Goal: Task Accomplishment & Management: Use online tool/utility

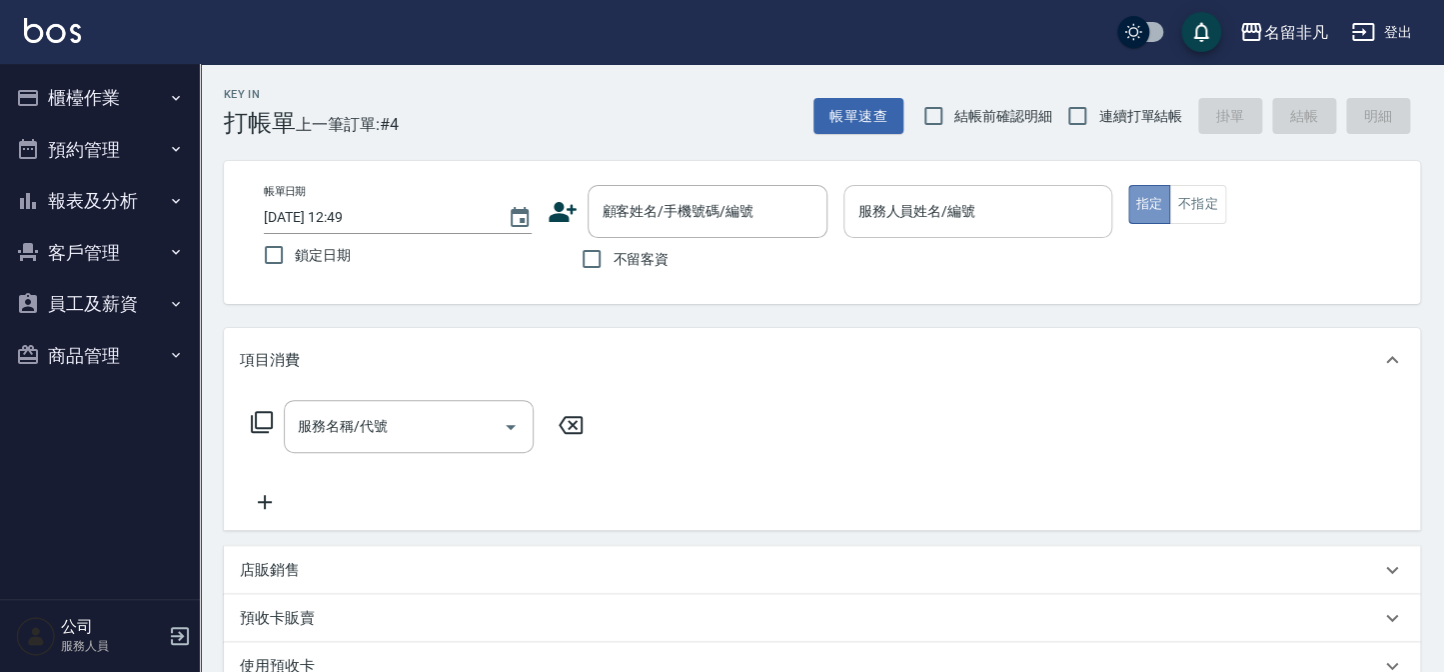
drag, startPoint x: 1150, startPoint y: 188, endPoint x: 1053, endPoint y: 216, distance: 100.9
click at [1144, 191] on button "指定" at bounding box center [1149, 204] width 43 height 39
click at [1043, 212] on input "服務人員姓名/編號" at bounding box center [978, 211] width 250 height 35
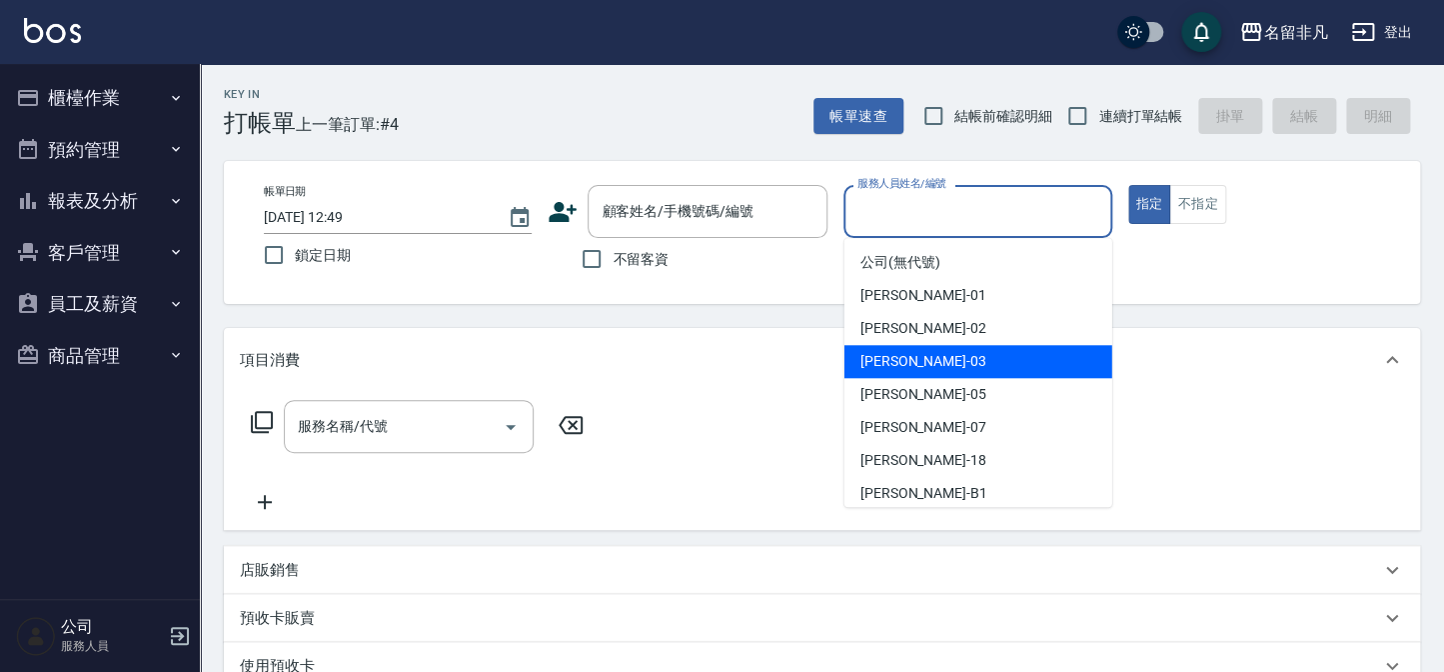
drag, startPoint x: 942, startPoint y: 359, endPoint x: 672, endPoint y: 249, distance: 291.4
click at [941, 361] on div "[PERSON_NAME] -03" at bounding box center [979, 361] width 268 height 33
type input "[PERSON_NAME]-03"
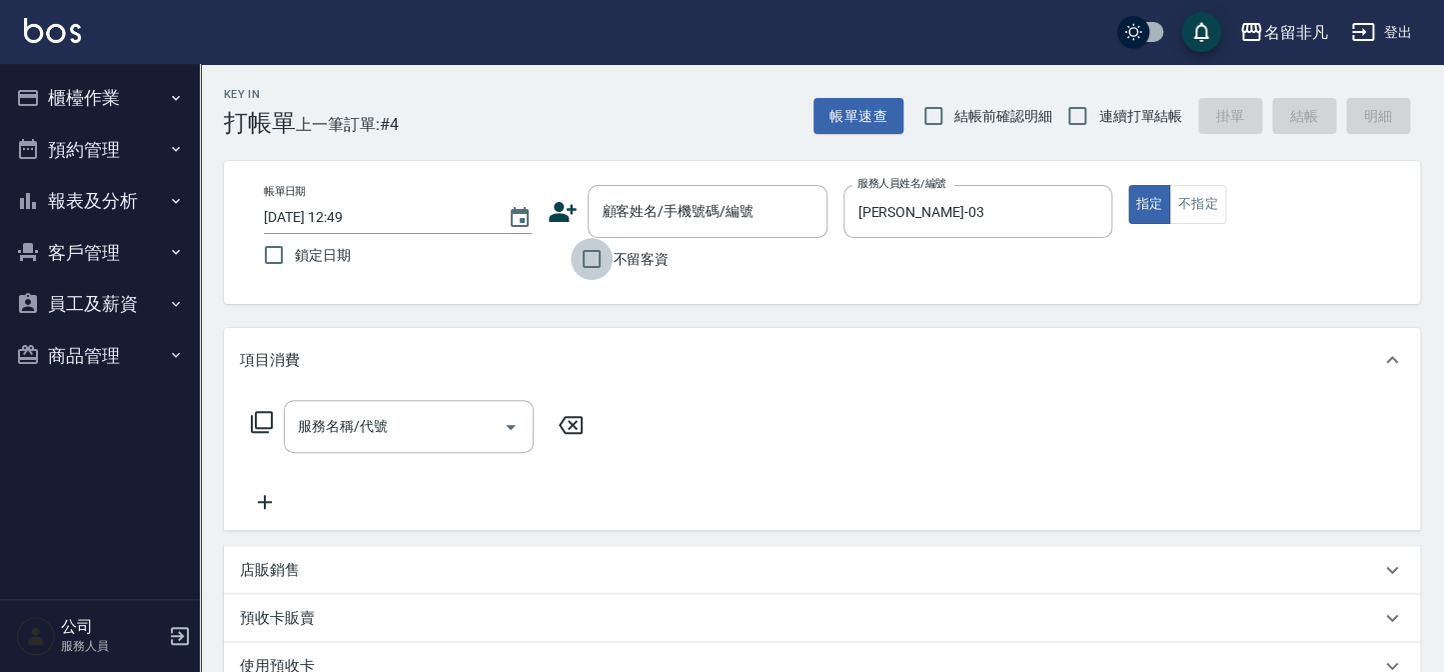
click at [590, 256] on input "不留客資" at bounding box center [592, 259] width 42 height 42
checkbox input "true"
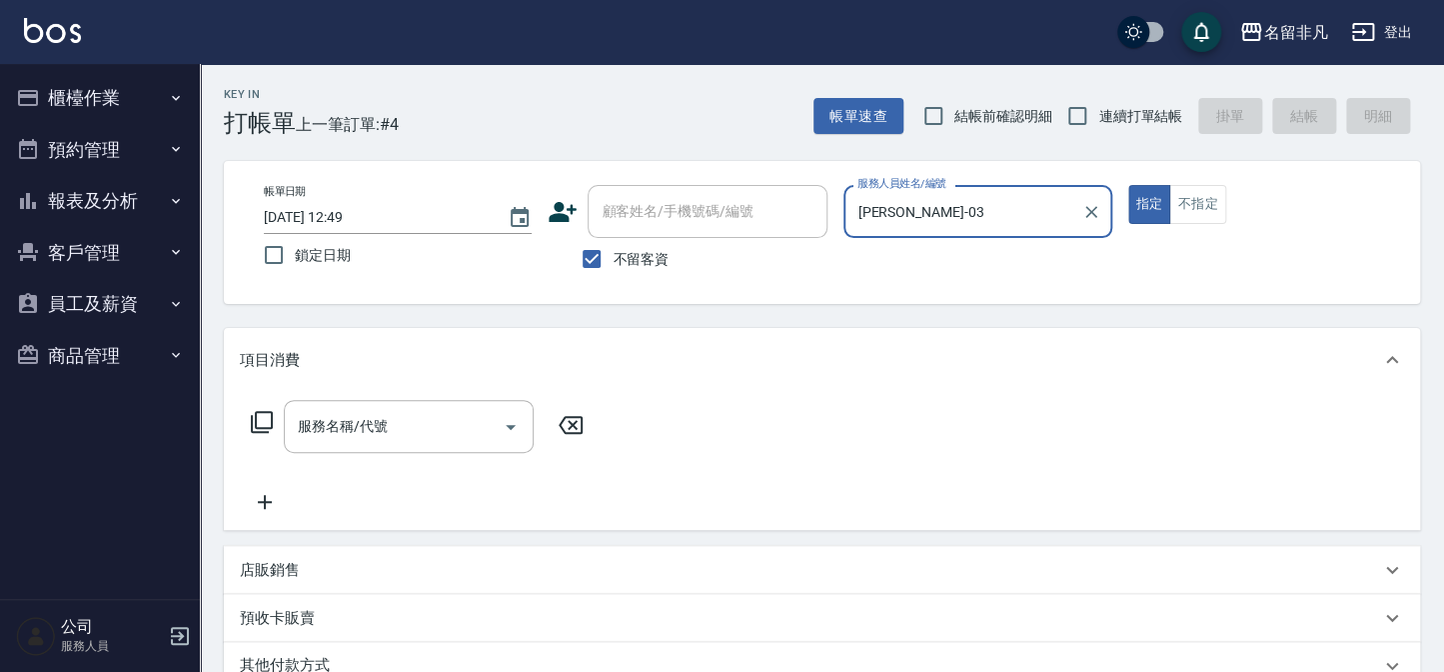
click at [265, 420] on icon at bounding box center [262, 422] width 24 height 24
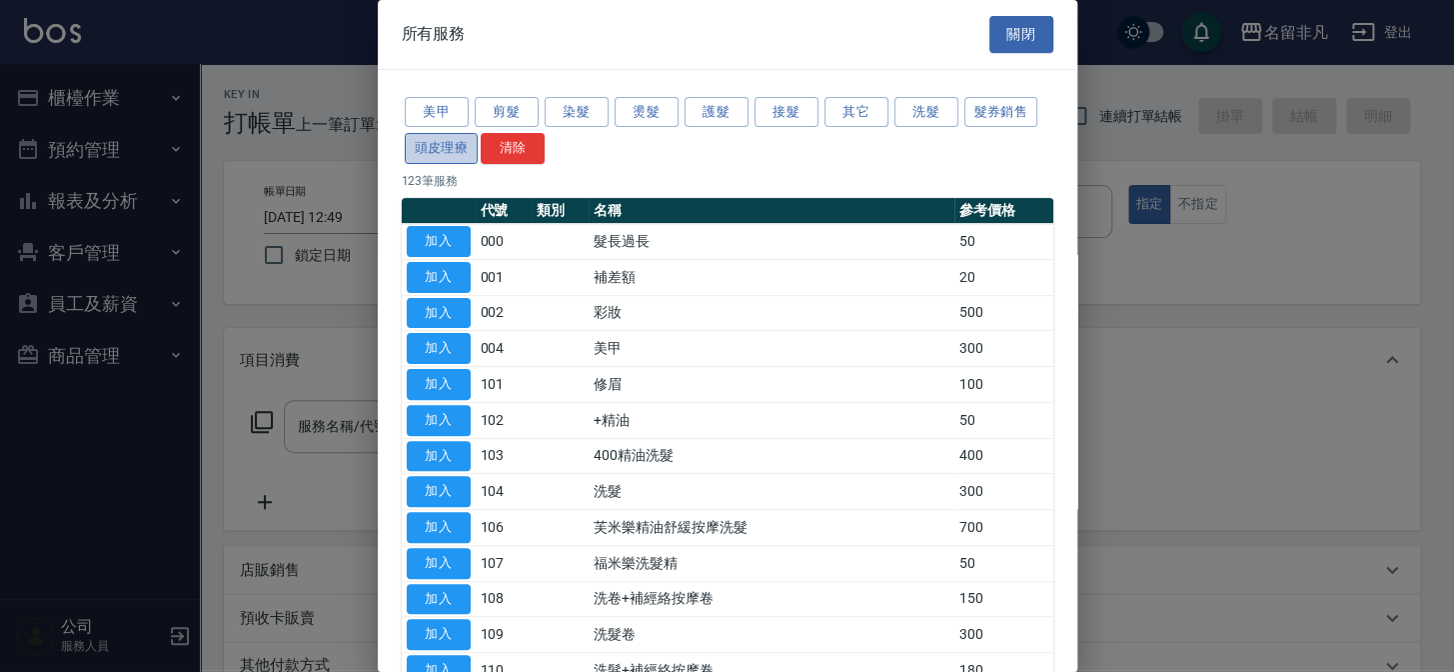
click at [432, 140] on button "頭皮理療" at bounding box center [442, 148] width 74 height 31
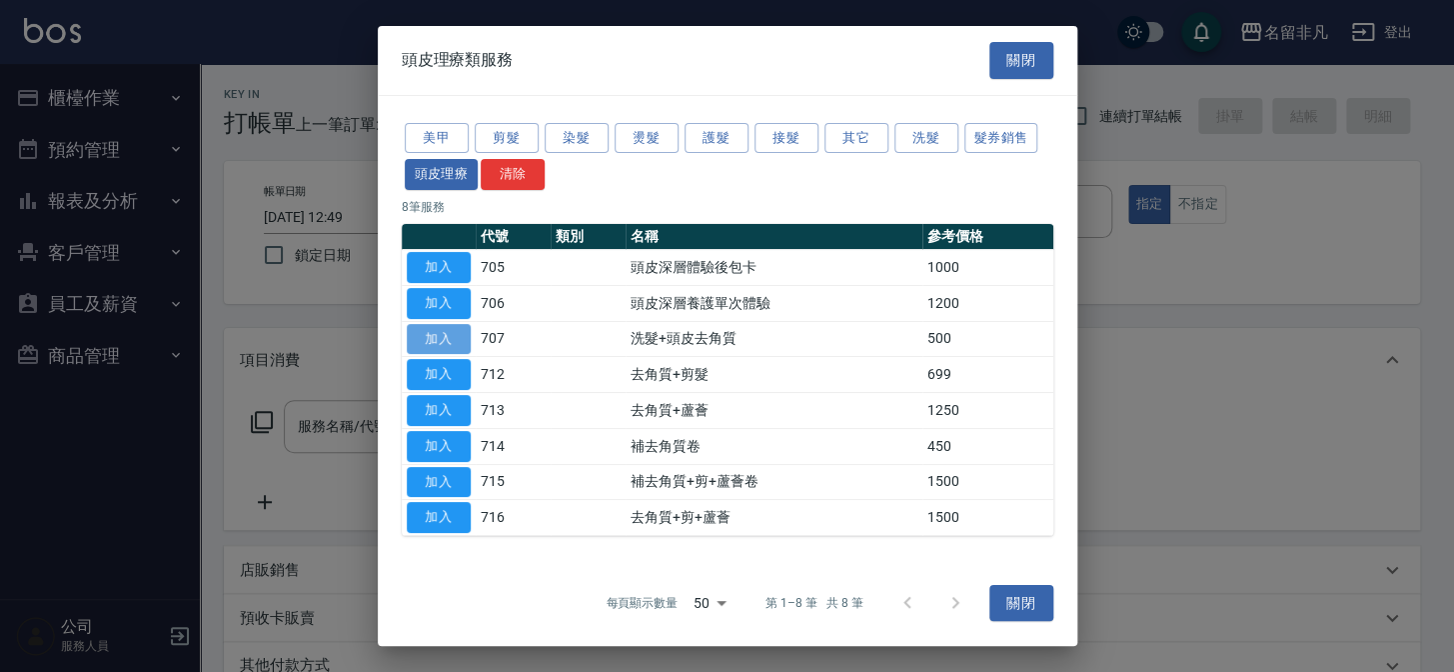
click at [449, 338] on button "加入" at bounding box center [439, 338] width 64 height 31
type input "洗髮+頭皮去角質(707)"
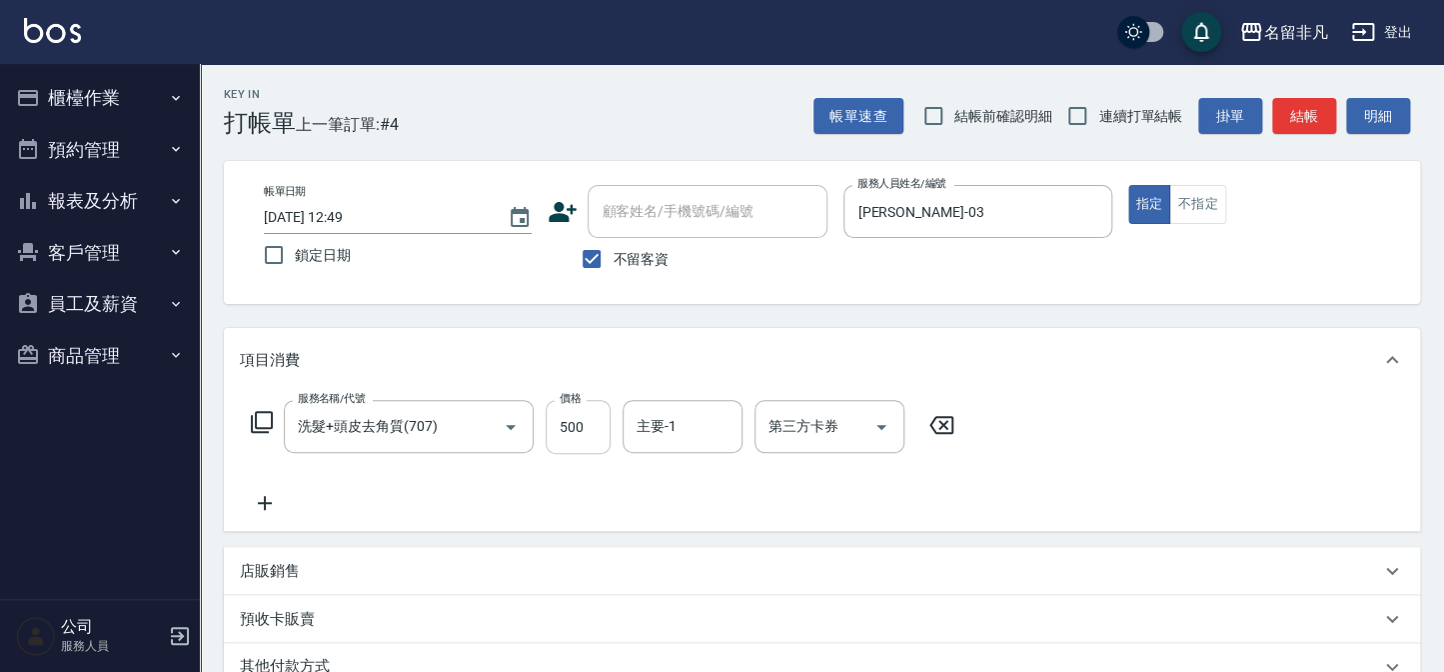
click at [564, 421] on input "500" at bounding box center [578, 427] width 65 height 54
type input "66"
type input "00"
click at [574, 420] on input "66" at bounding box center [578, 427] width 65 height 54
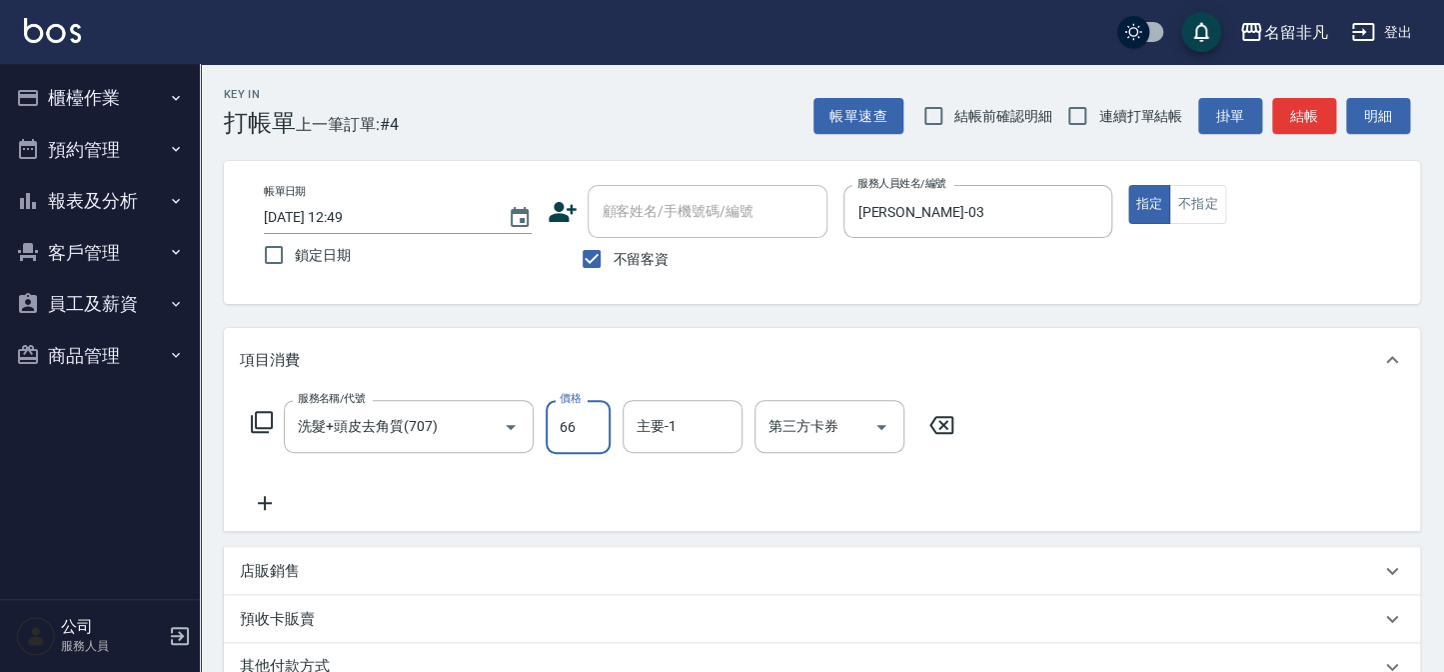
click at [574, 420] on input "66" at bounding box center [578, 427] width 65 height 54
type input "600"
click at [257, 502] on icon at bounding box center [265, 503] width 50 height 24
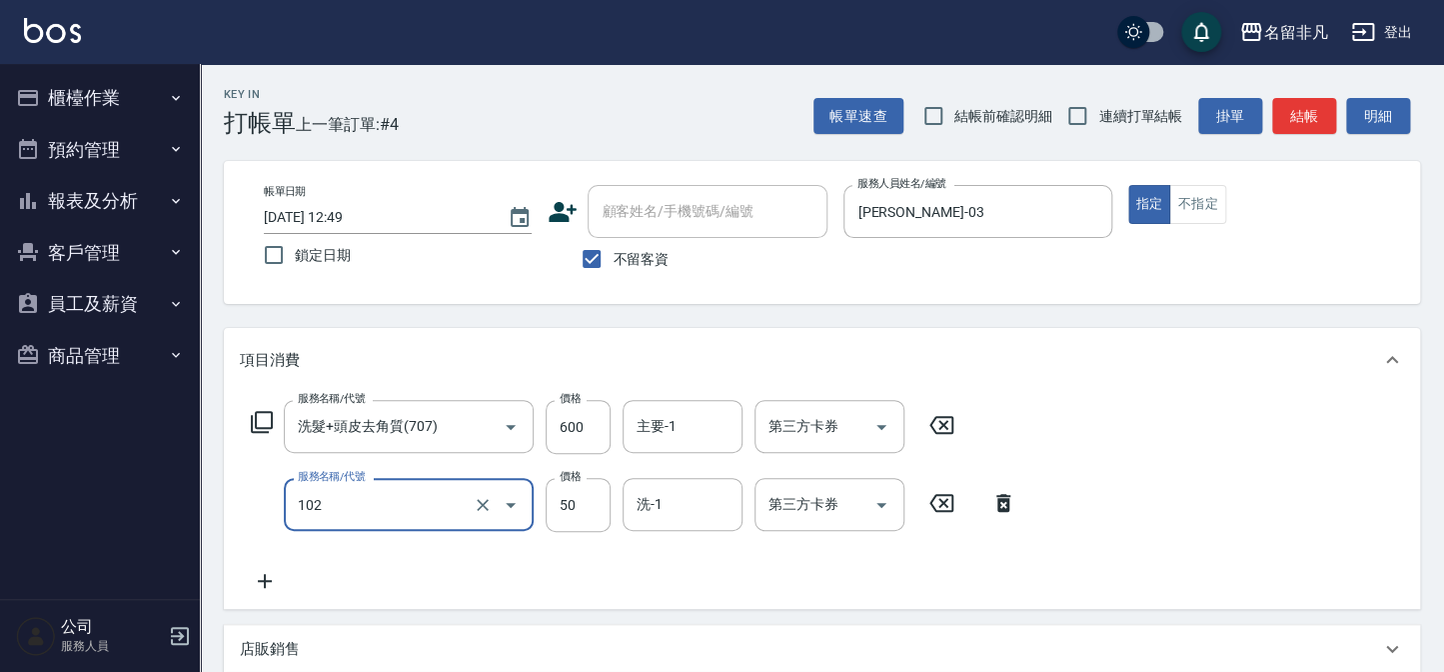
type input "+精油(102)"
drag, startPoint x: 265, startPoint y: 588, endPoint x: 935, endPoint y: 320, distance: 721.2
click at [264, 586] on icon at bounding box center [265, 581] width 50 height 24
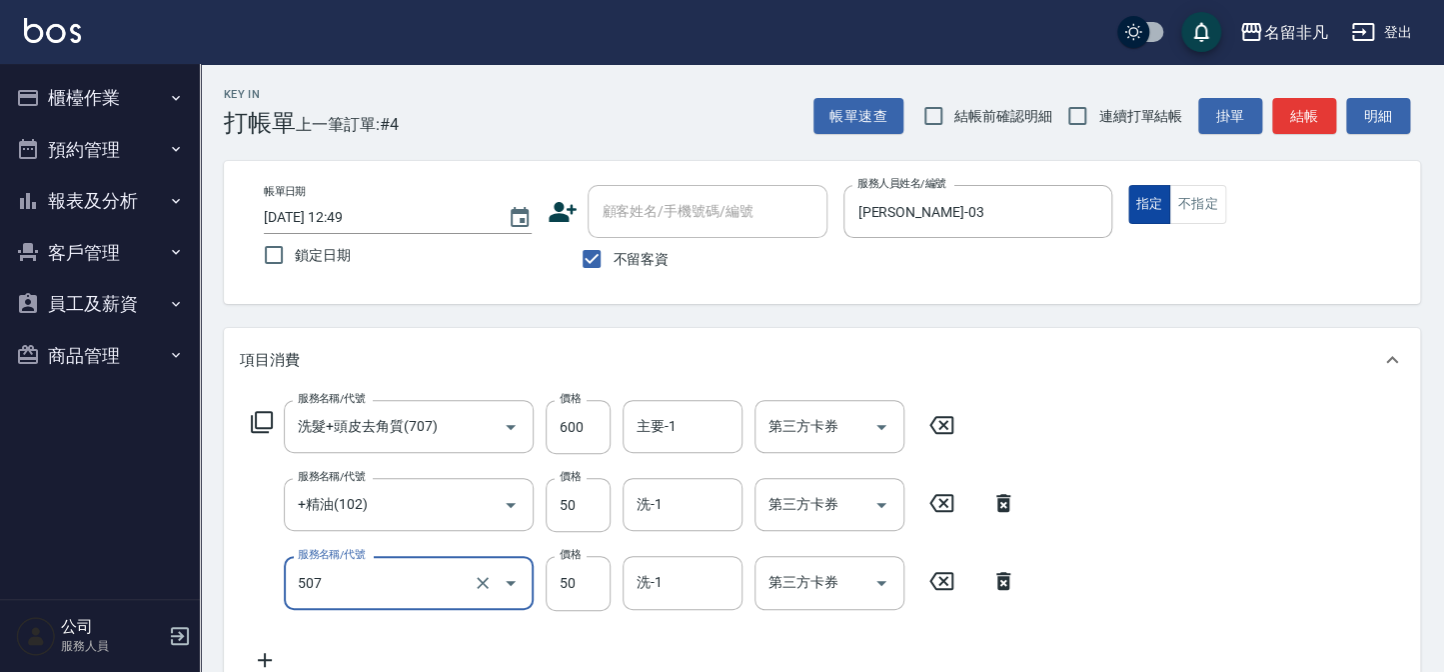
type input "瞬間護髮(507)"
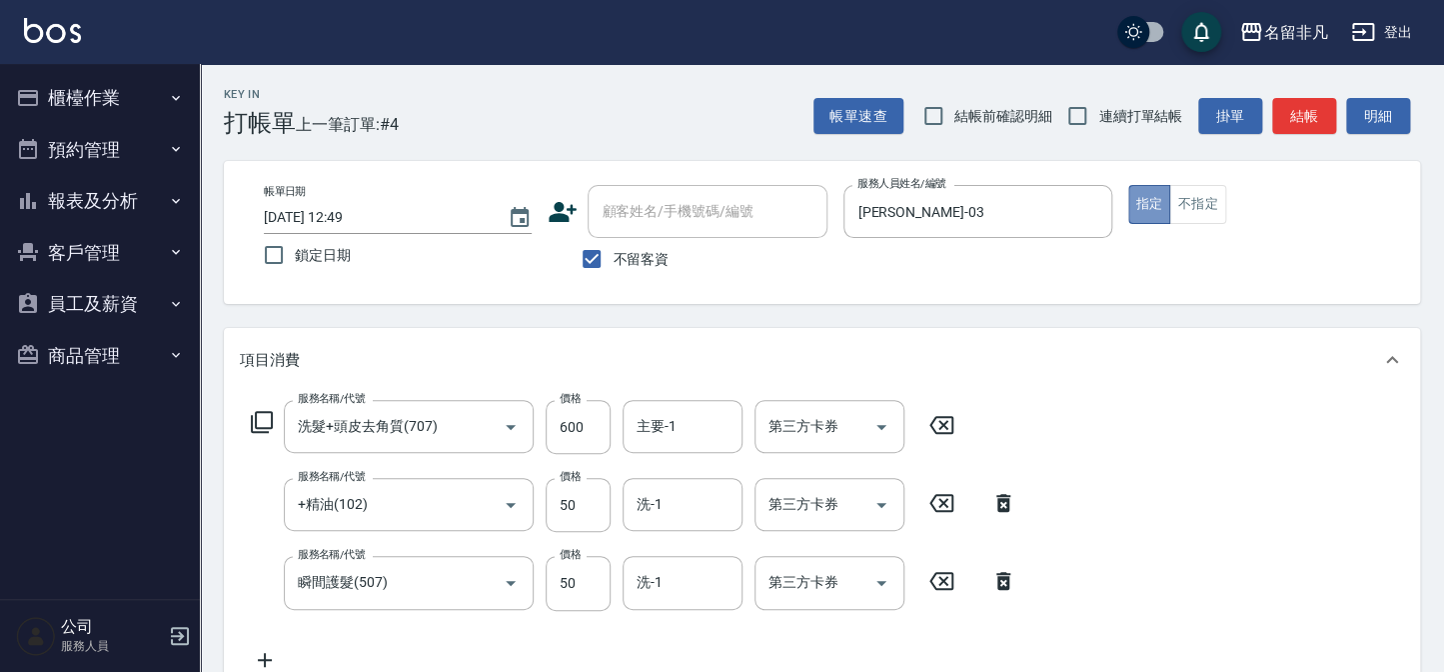
drag, startPoint x: 1149, startPoint y: 196, endPoint x: 1036, endPoint y: 390, distance: 224.4
click at [1149, 198] on button "指定" at bounding box center [1149, 204] width 43 height 39
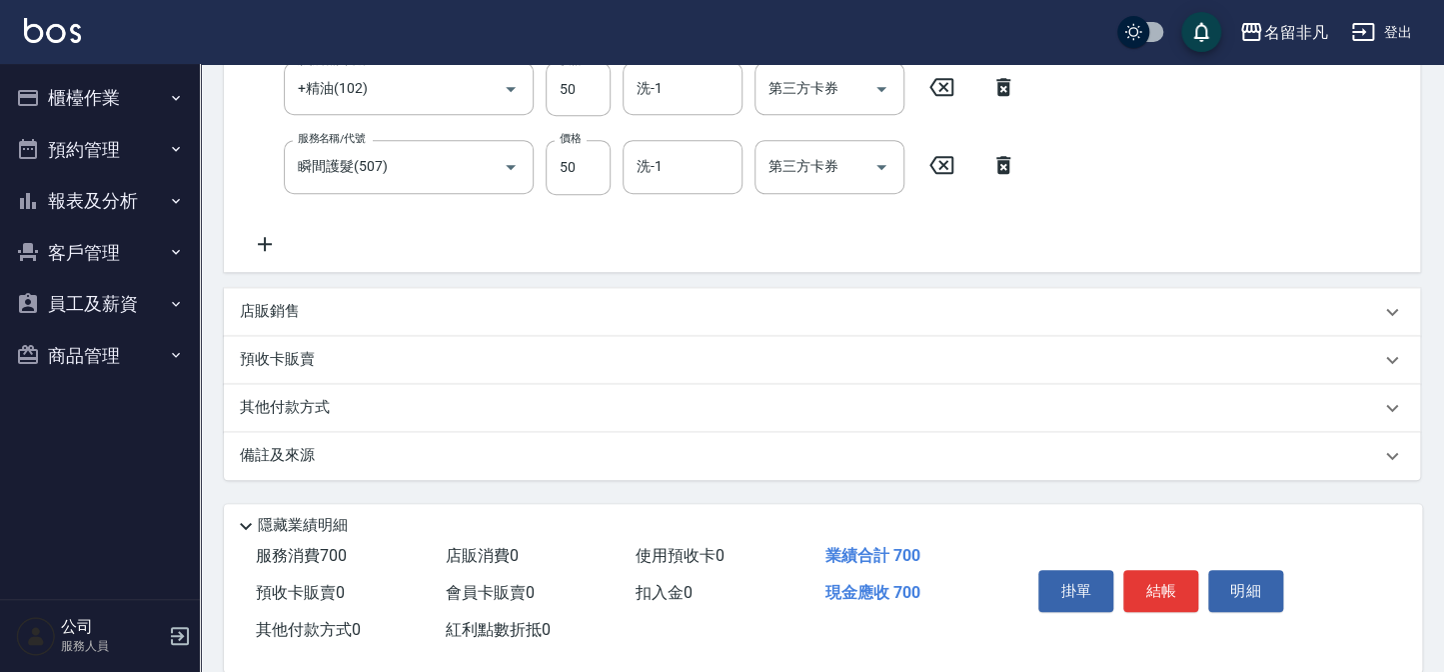
scroll to position [445, 0]
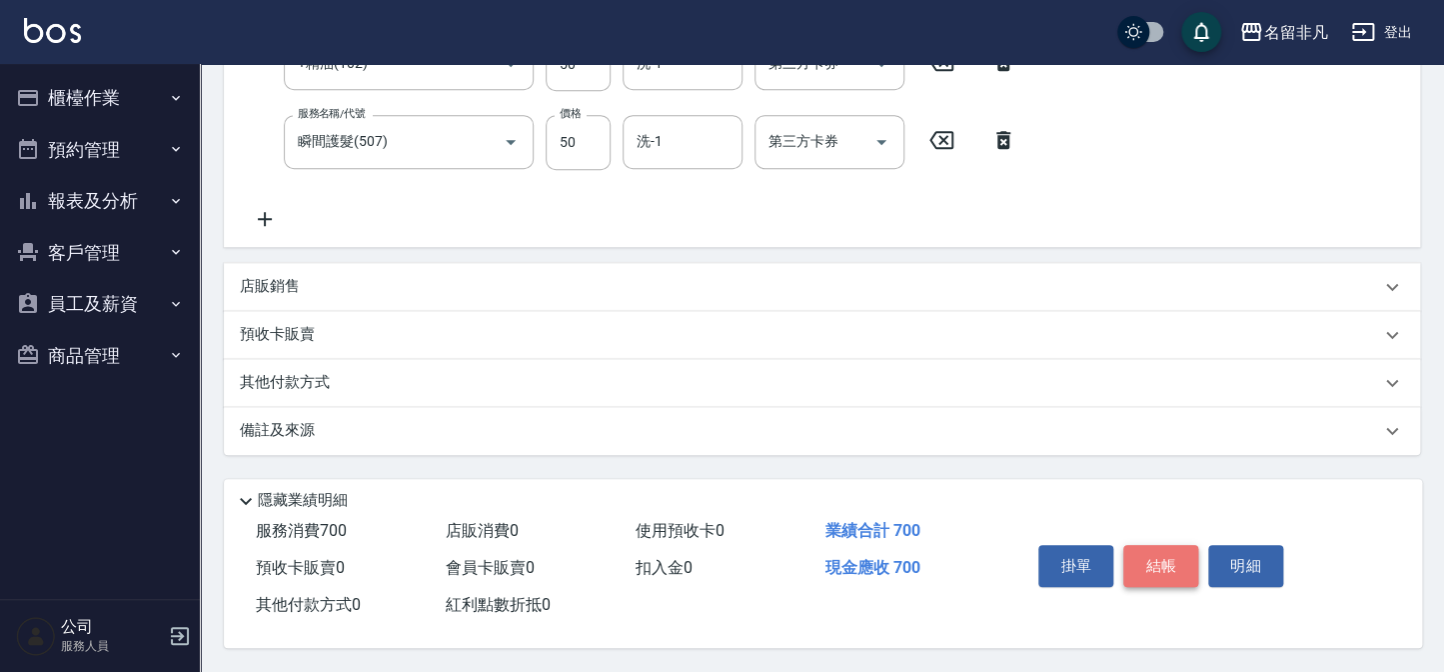
click at [1165, 553] on button "結帳" at bounding box center [1160, 566] width 75 height 42
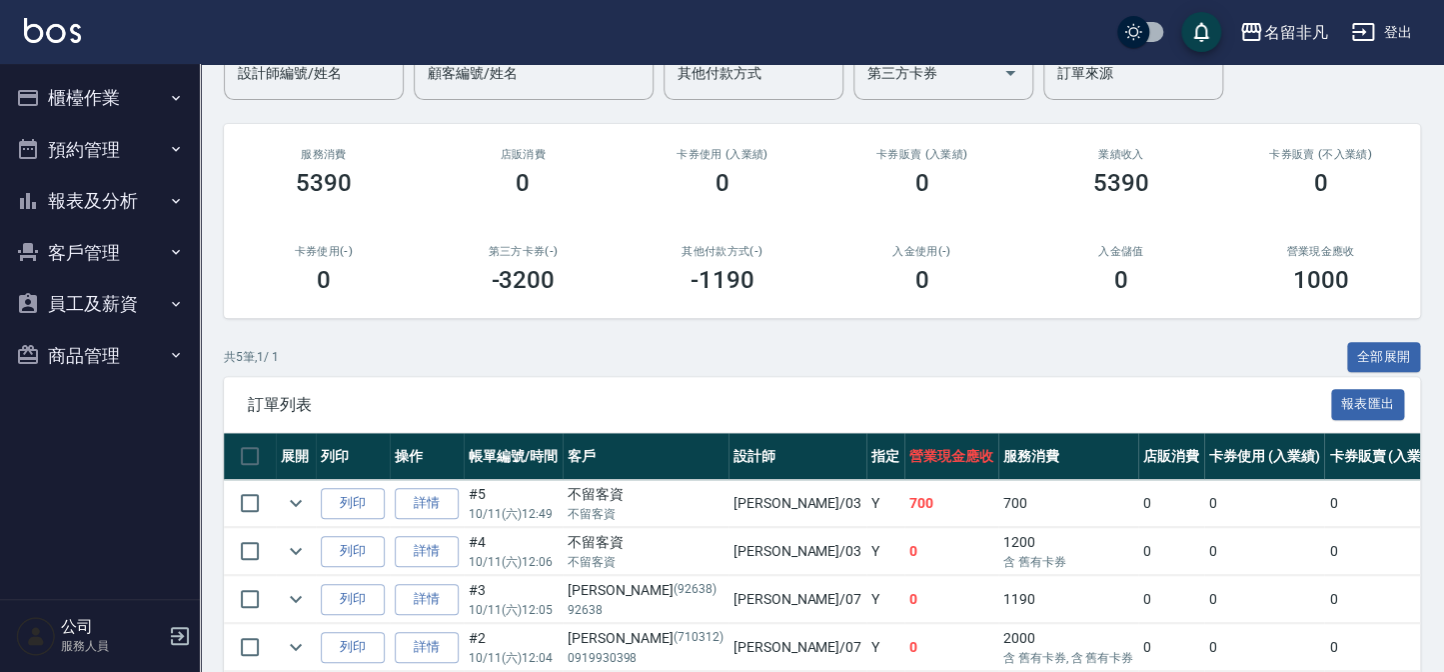
scroll to position [272, 0]
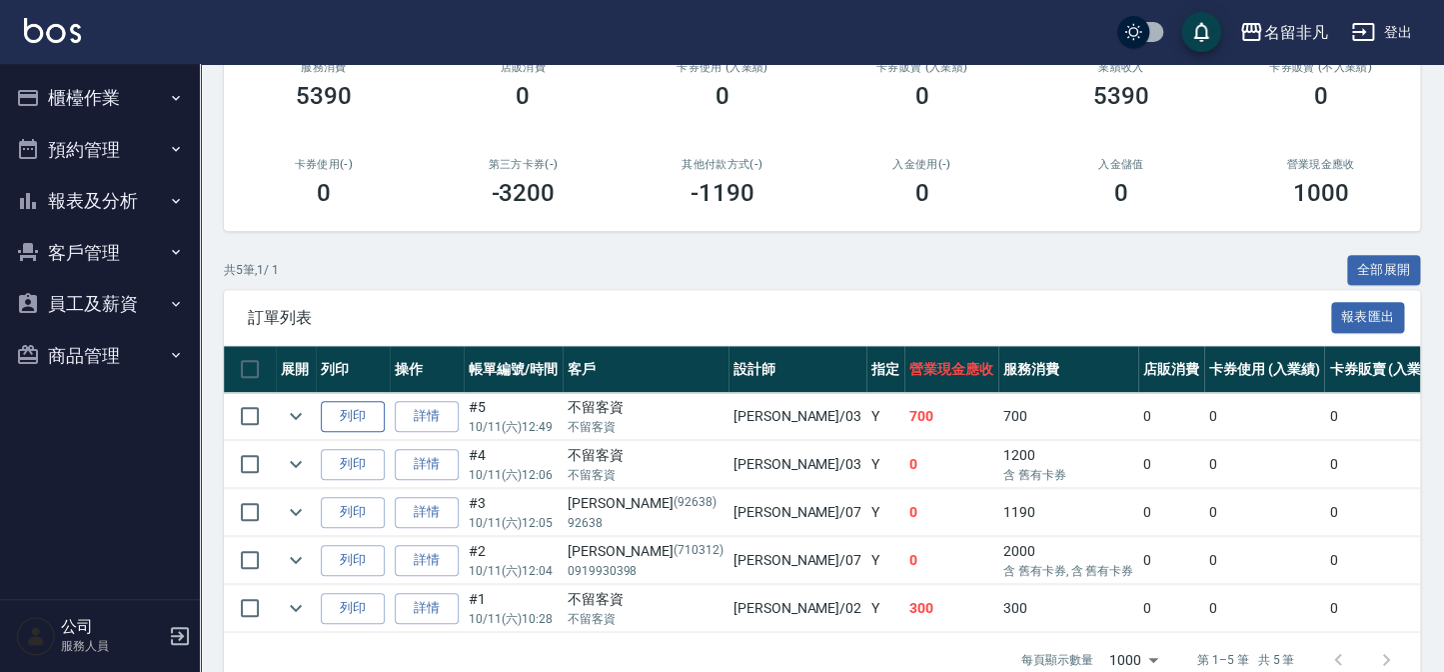
click at [351, 407] on button "列印" at bounding box center [353, 416] width 64 height 31
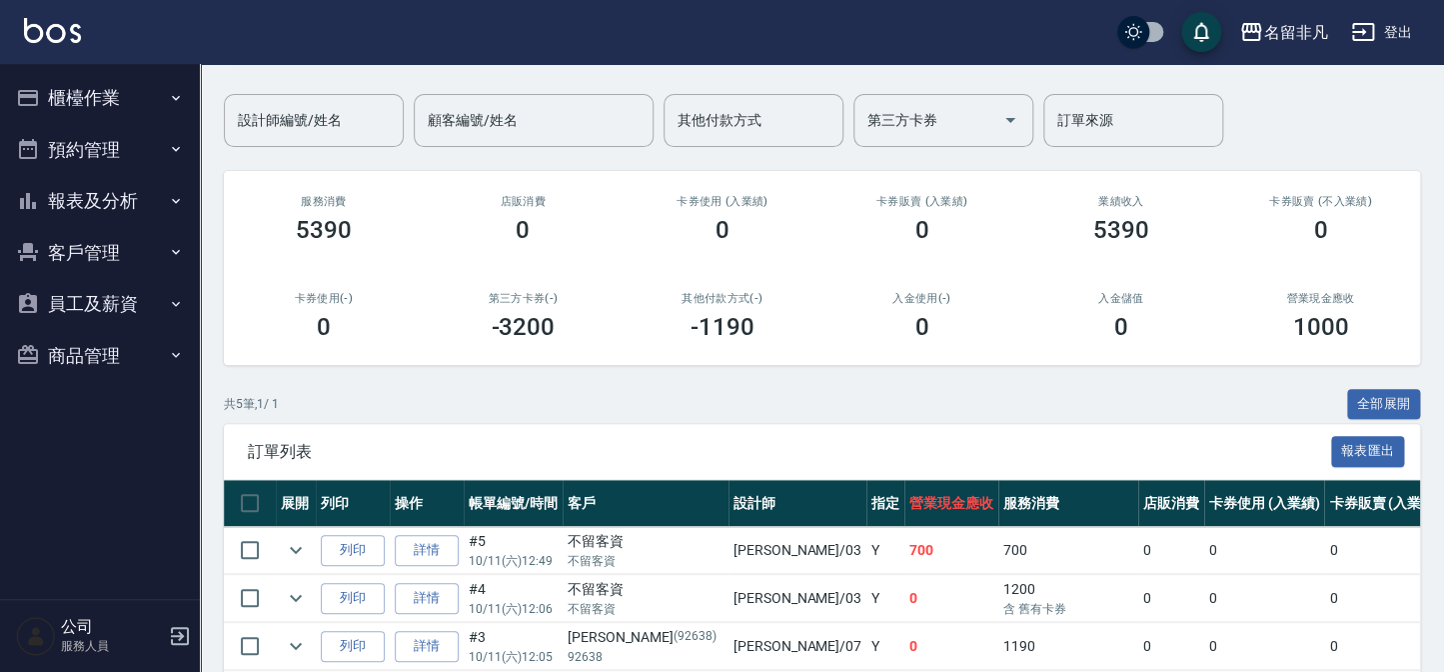
scroll to position [0, 0]
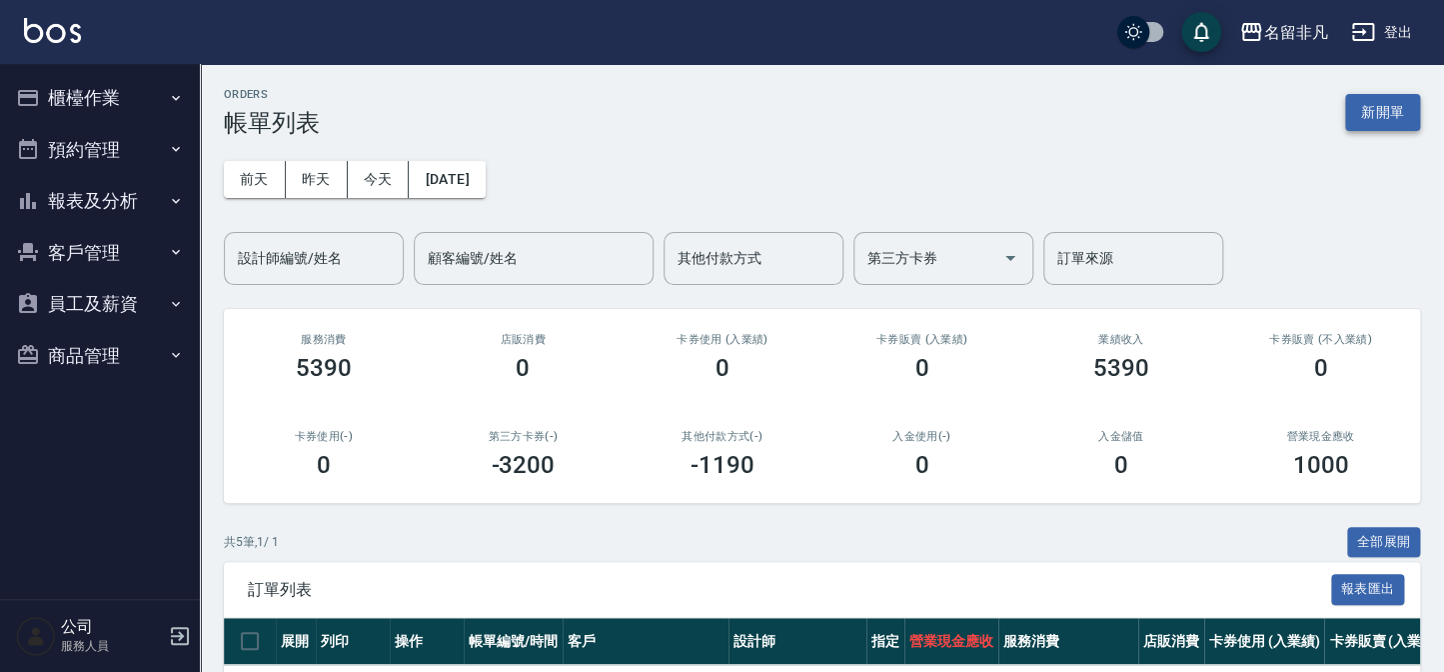
click at [1389, 110] on button "新開單" at bounding box center [1382, 112] width 75 height 37
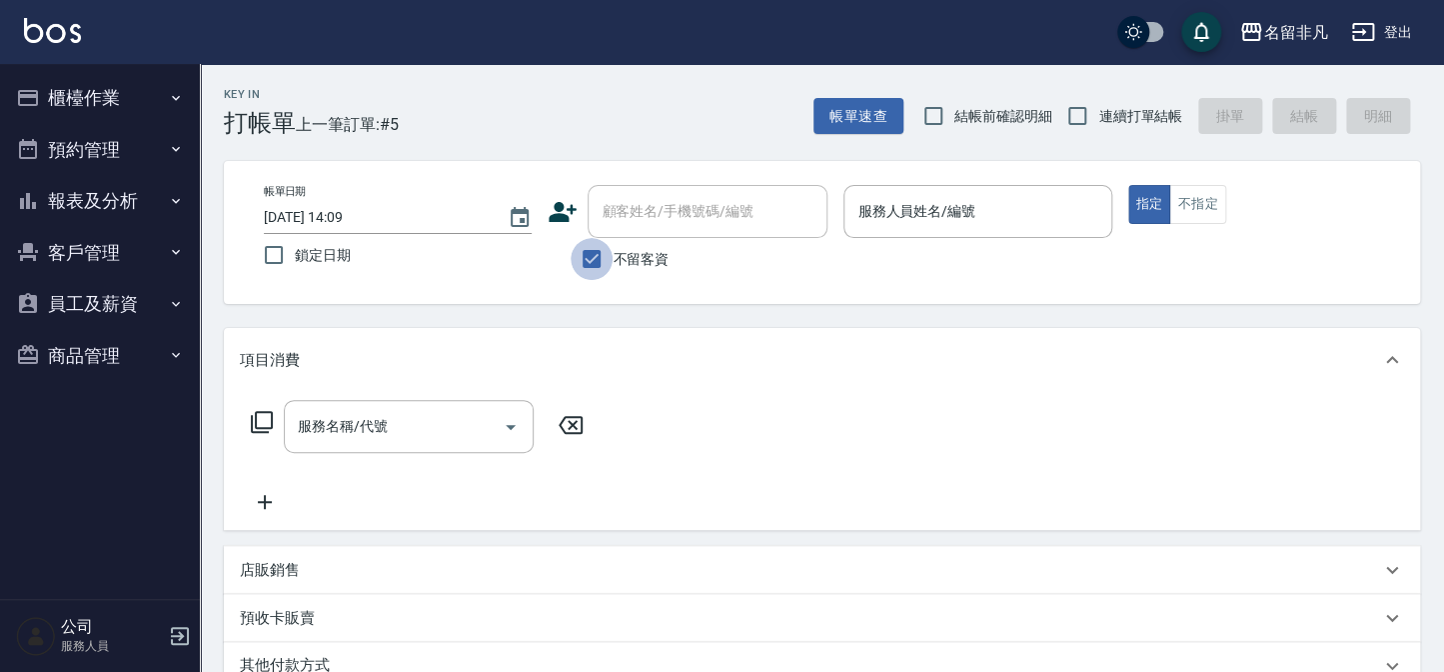
click at [583, 259] on input "不留客資" at bounding box center [592, 259] width 42 height 42
checkbox input "false"
click at [669, 212] on div "顧客姓名/手機號碼/編號 顧客姓名/手機號碼/編號" at bounding box center [708, 211] width 240 height 53
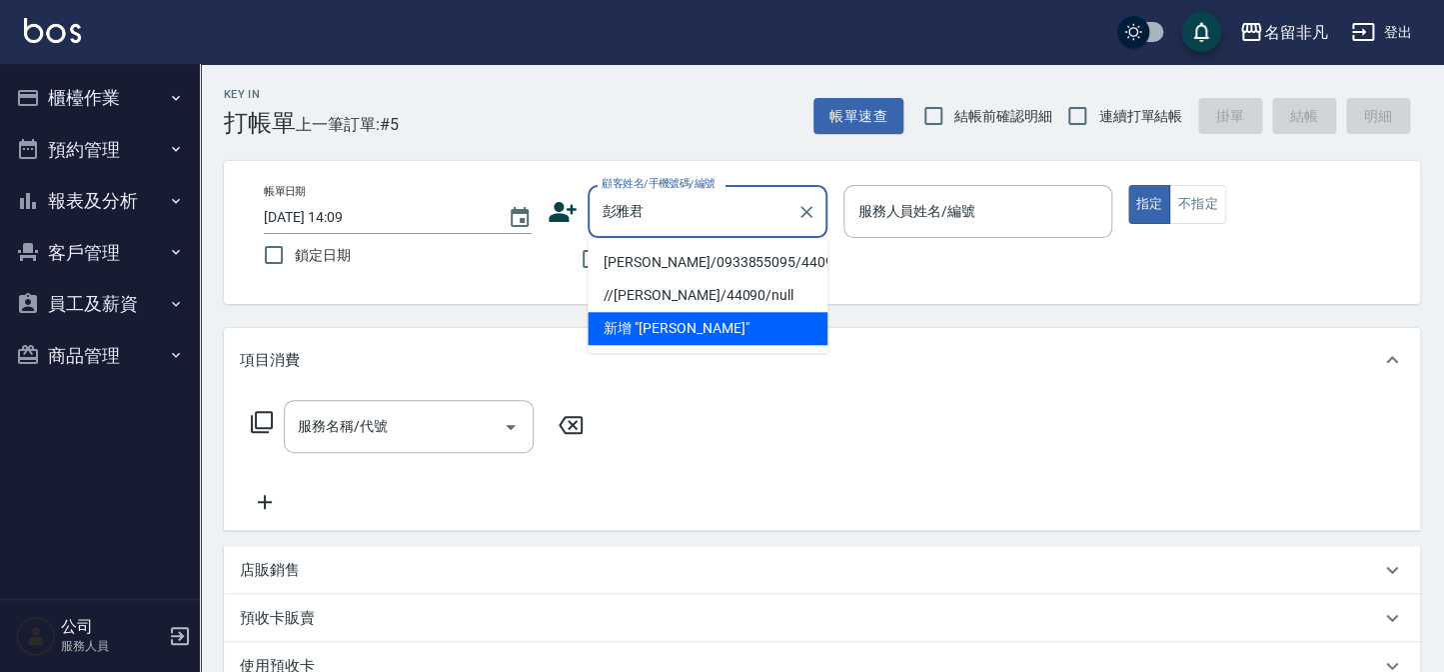
type input "[PERSON_NAME]/0933855095/440906"
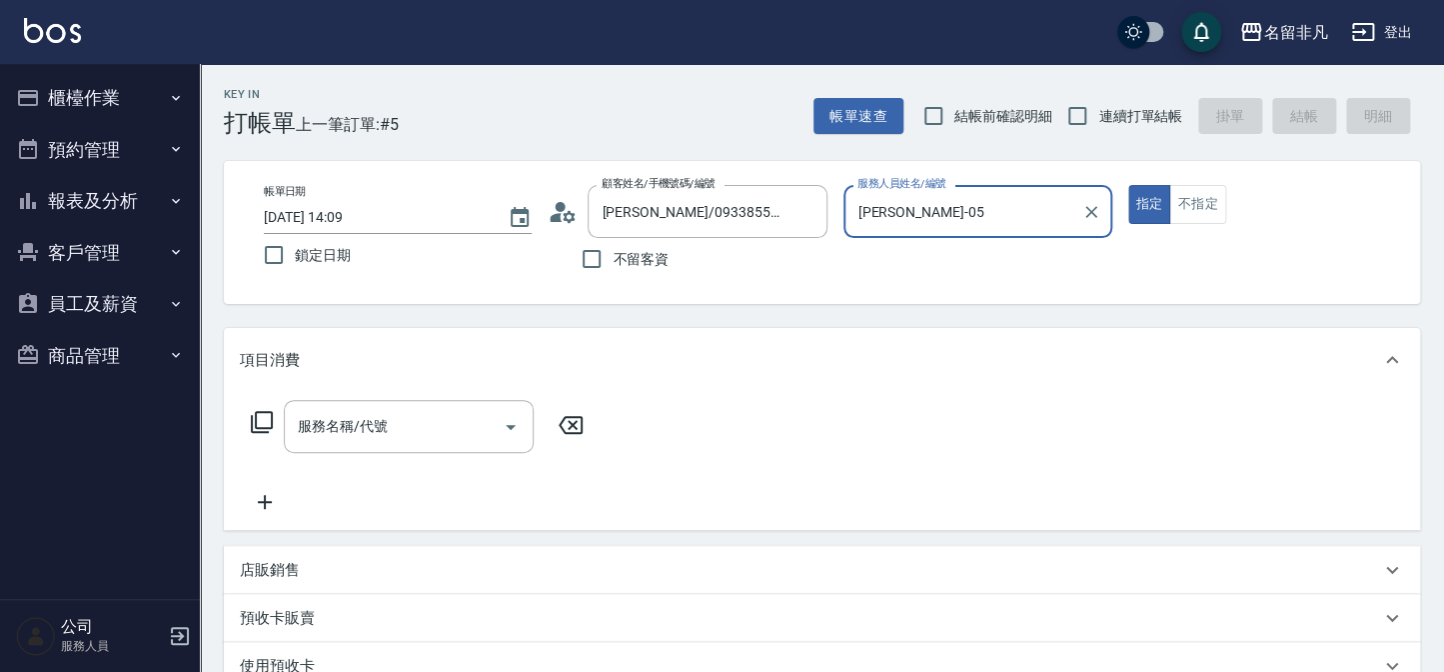
type input "[PERSON_NAME]-05"
click at [263, 420] on icon at bounding box center [262, 422] width 24 height 24
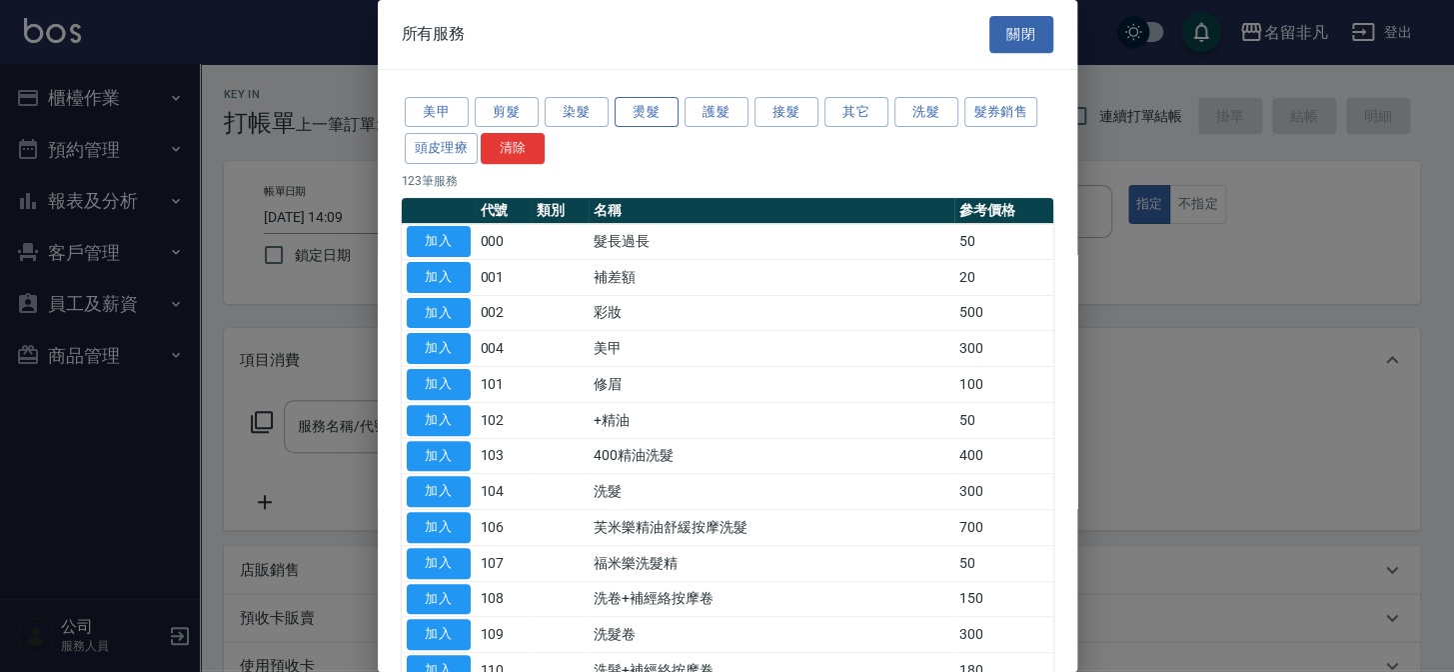
click at [652, 111] on button "燙髮" at bounding box center [647, 112] width 64 height 31
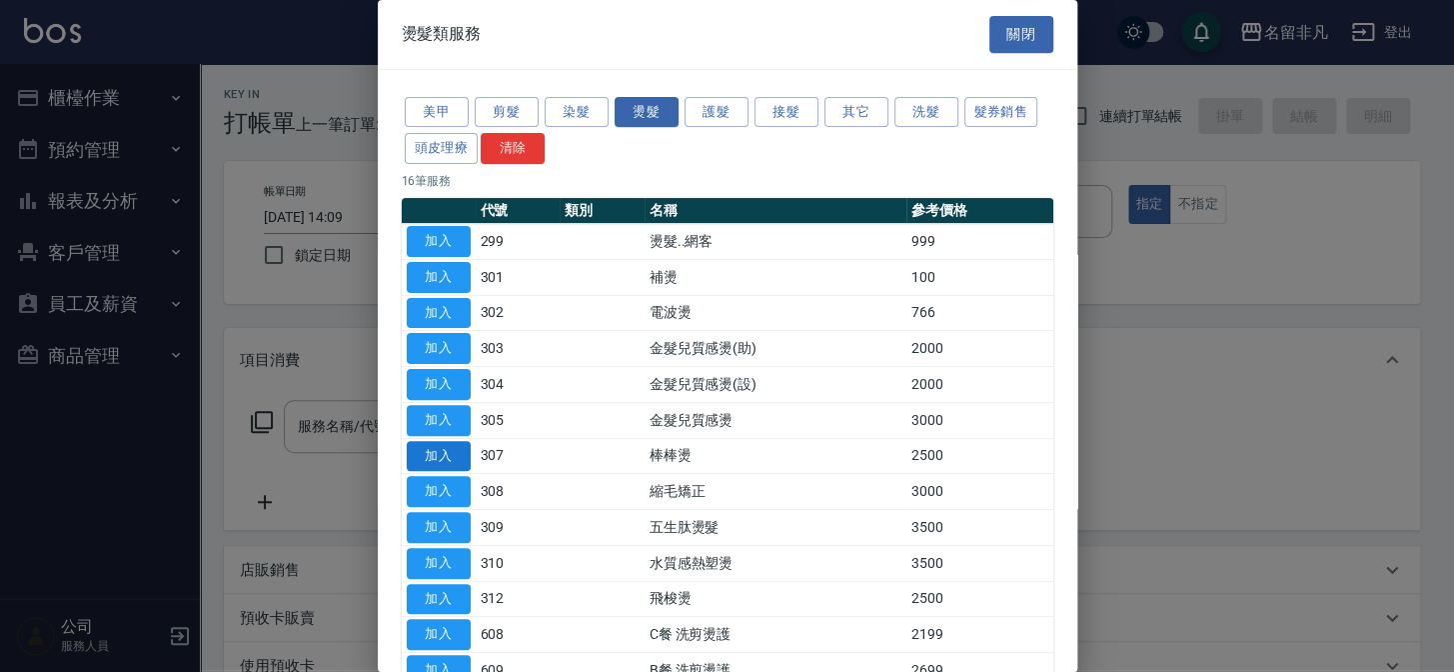
click at [442, 449] on button "加入" at bounding box center [439, 456] width 64 height 31
type input "棒棒燙(307)"
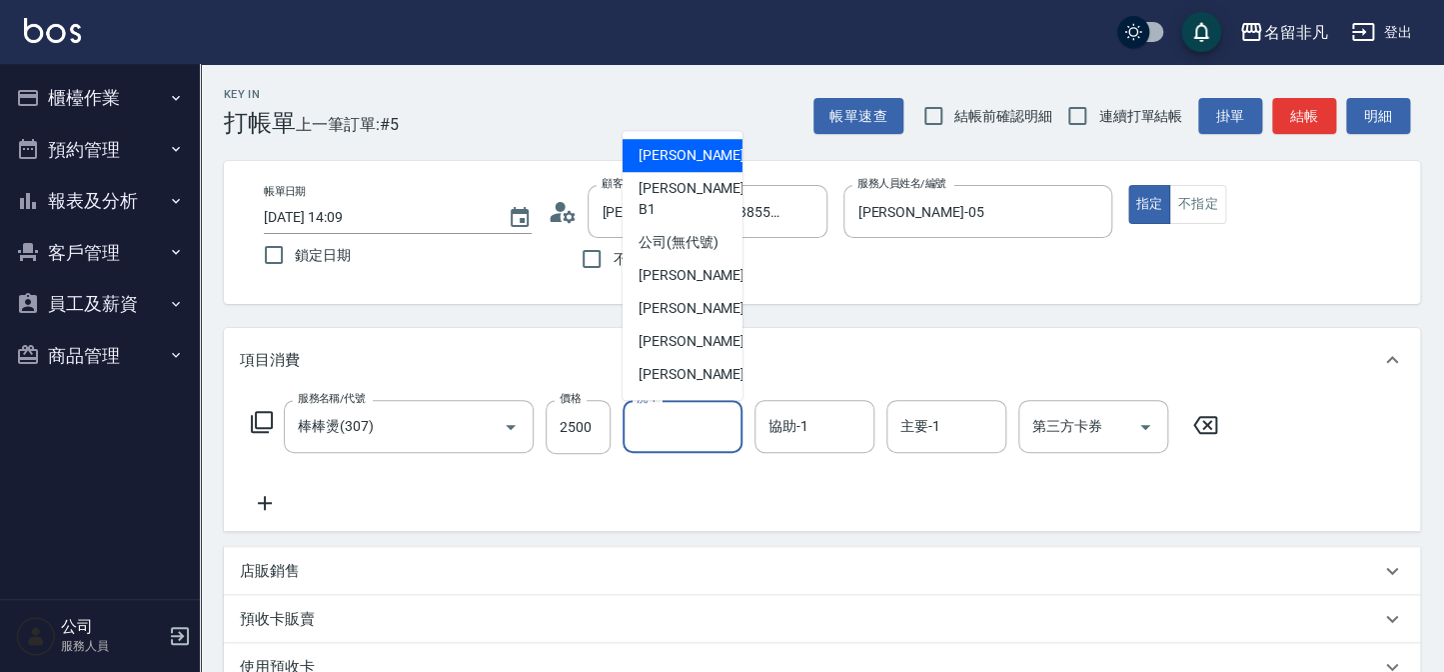
click at [716, 419] on input "洗-1" at bounding box center [683, 426] width 102 height 35
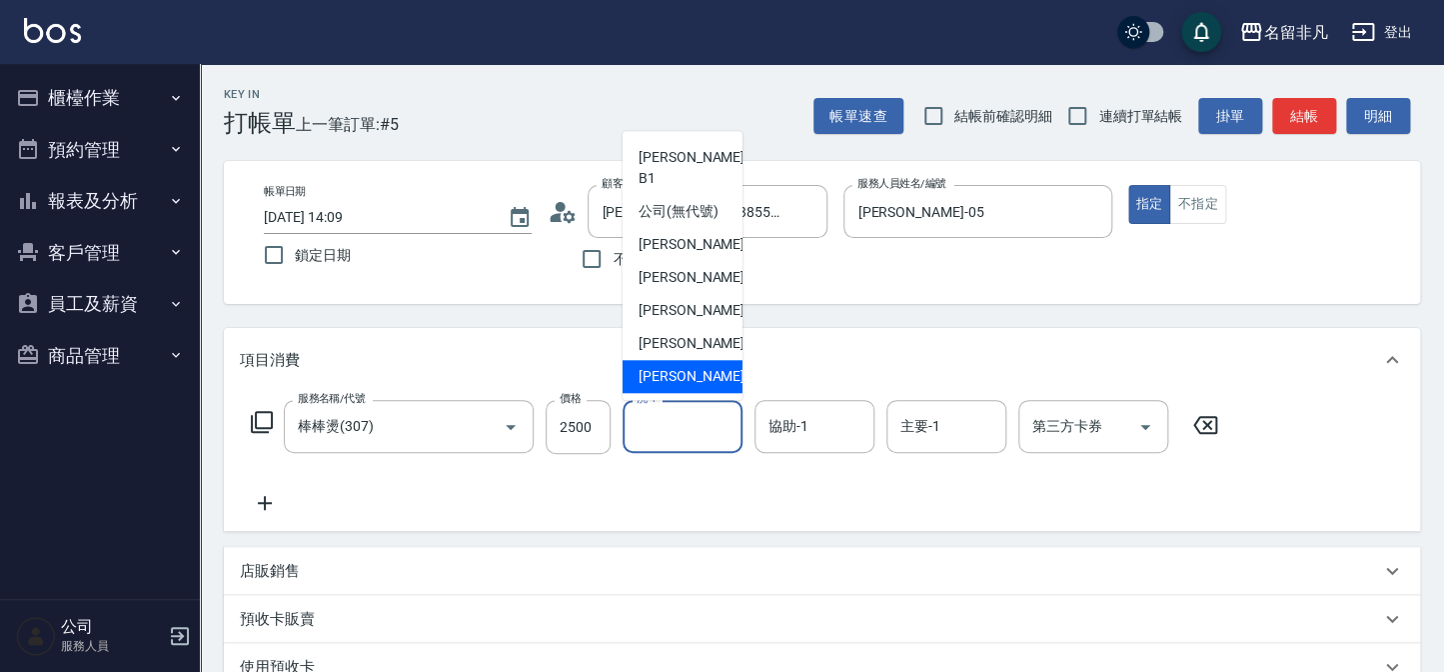
click at [705, 370] on div "[PERSON_NAME]-18" at bounding box center [683, 376] width 120 height 33
type input "[PERSON_NAME]-18"
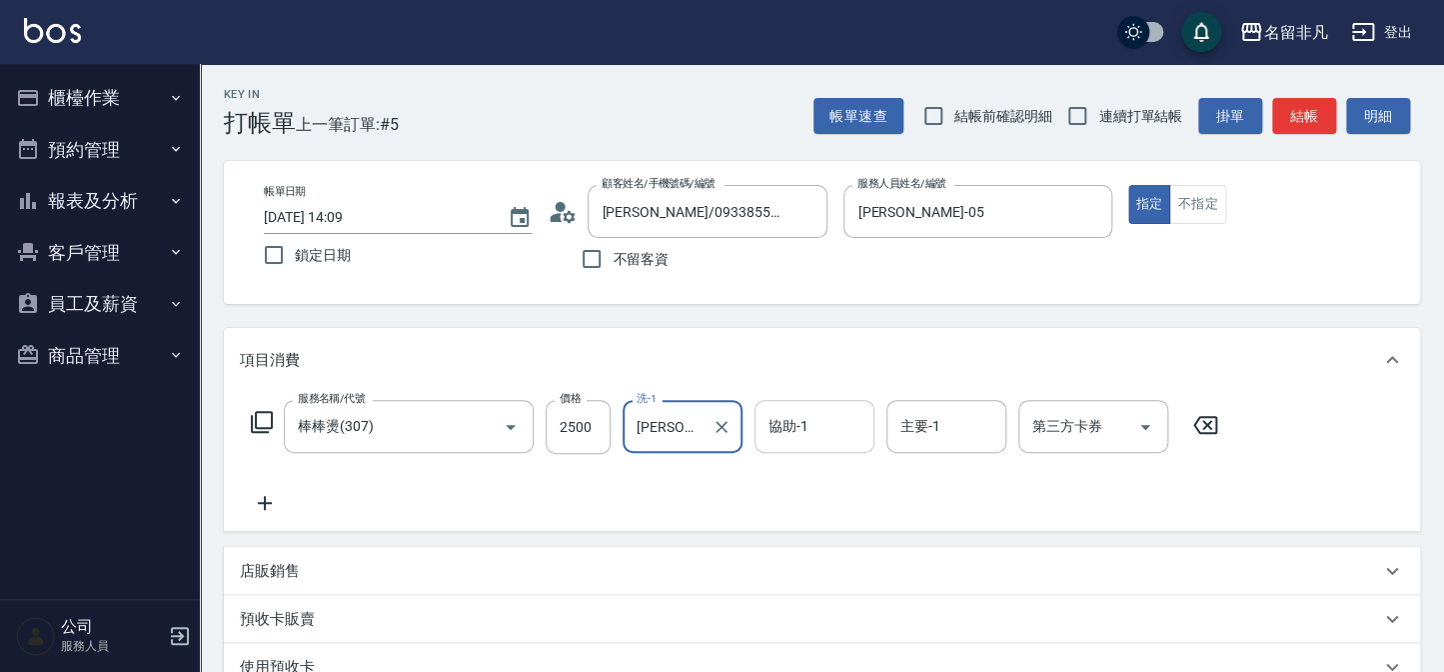
click at [845, 419] on input "協助-1" at bounding box center [815, 426] width 102 height 35
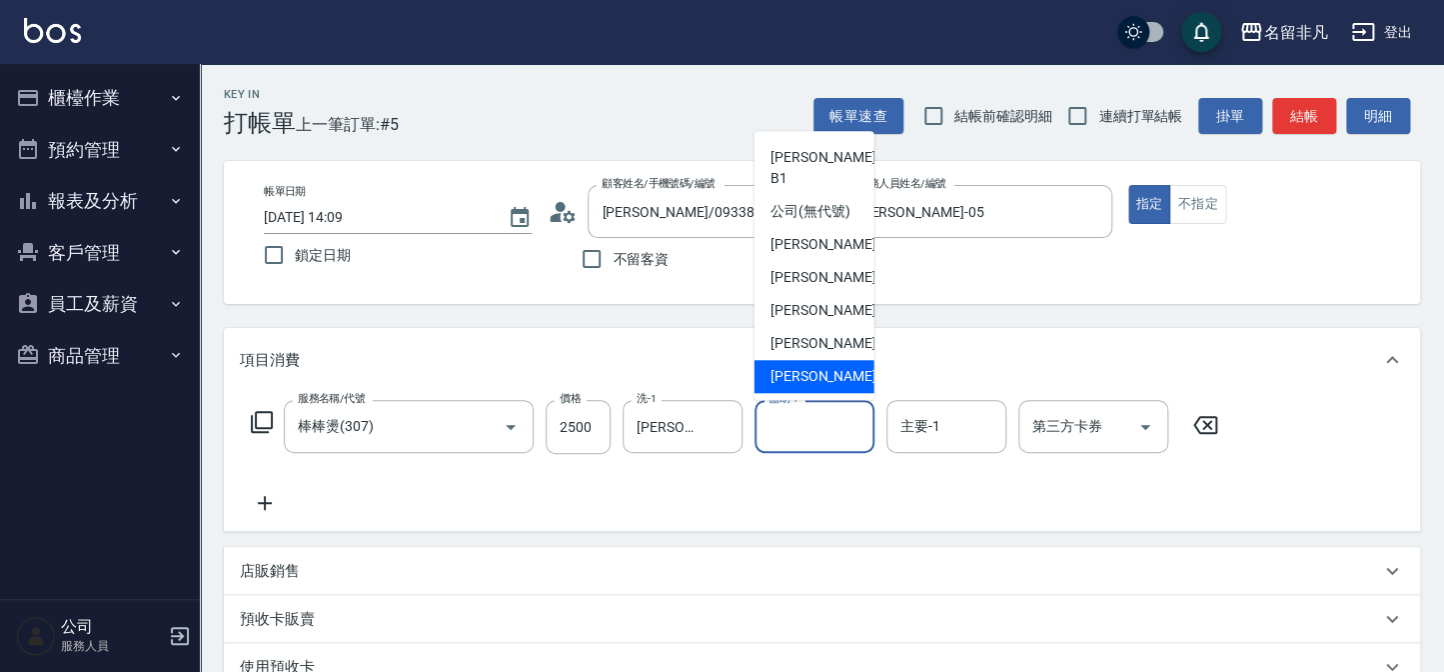
click at [849, 377] on div "[PERSON_NAME]-18" at bounding box center [815, 376] width 120 height 33
type input "[PERSON_NAME]-18"
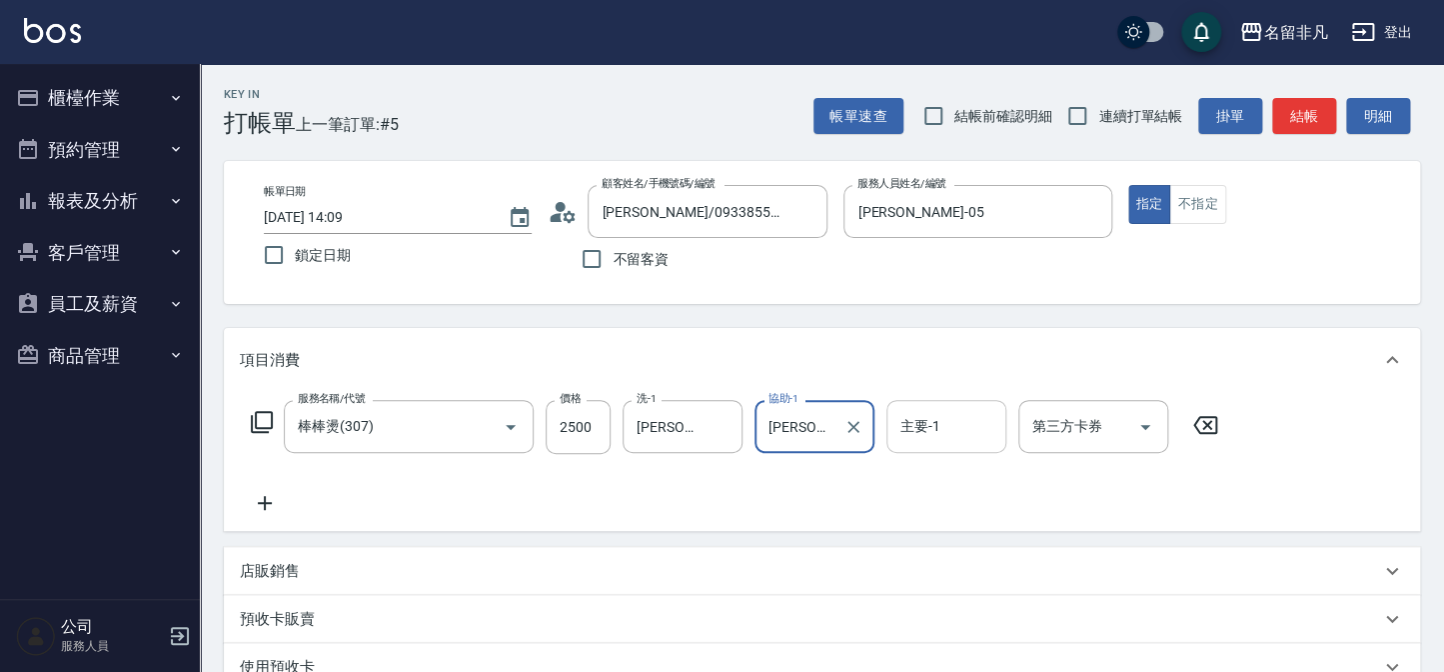
click at [967, 425] on input "主要-1" at bounding box center [947, 426] width 102 height 35
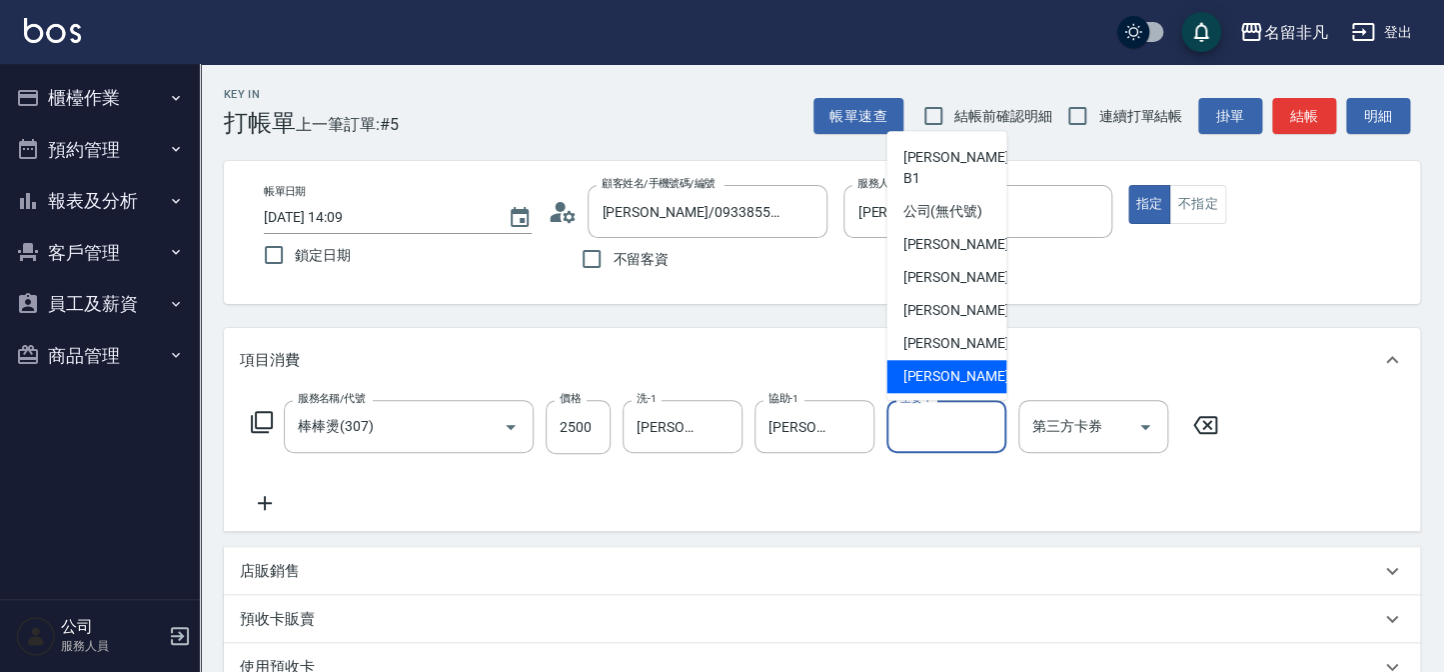
click at [949, 370] on span "[PERSON_NAME]-18" at bounding box center [966, 376] width 126 height 21
type input "[PERSON_NAME]-18"
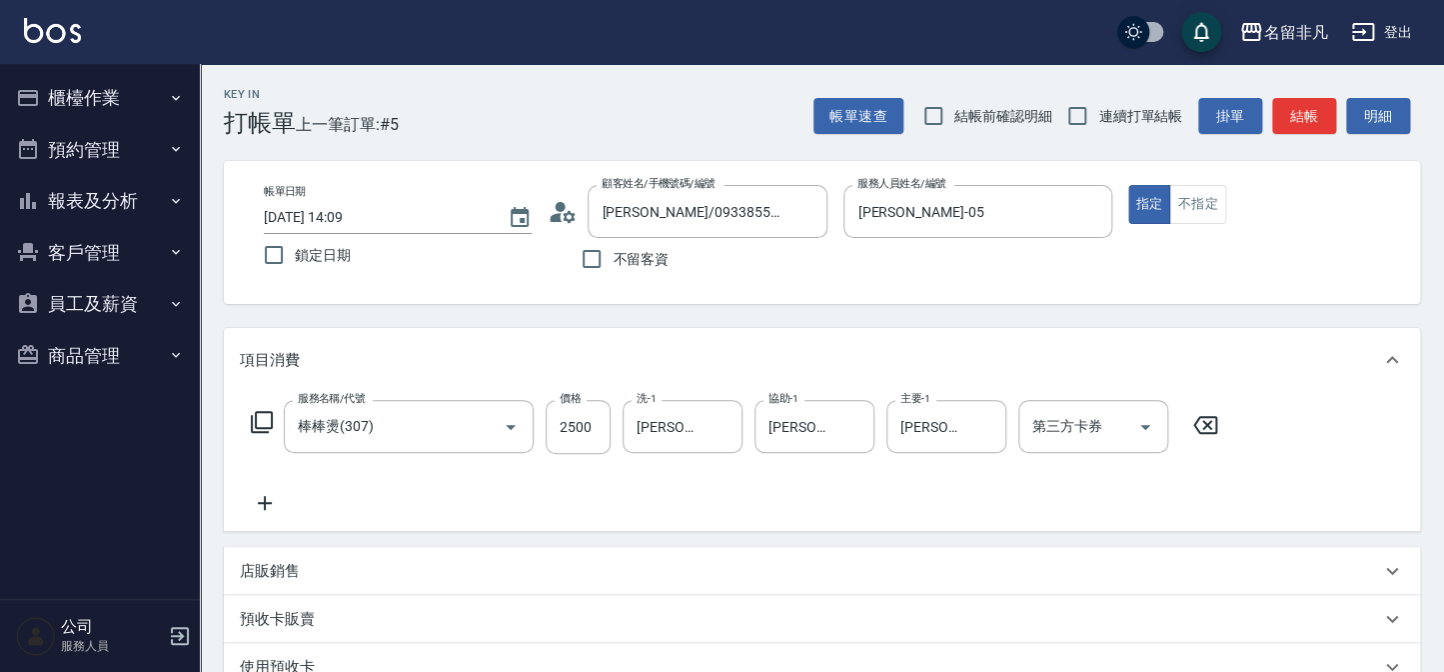
click at [266, 504] on icon at bounding box center [265, 503] width 50 height 24
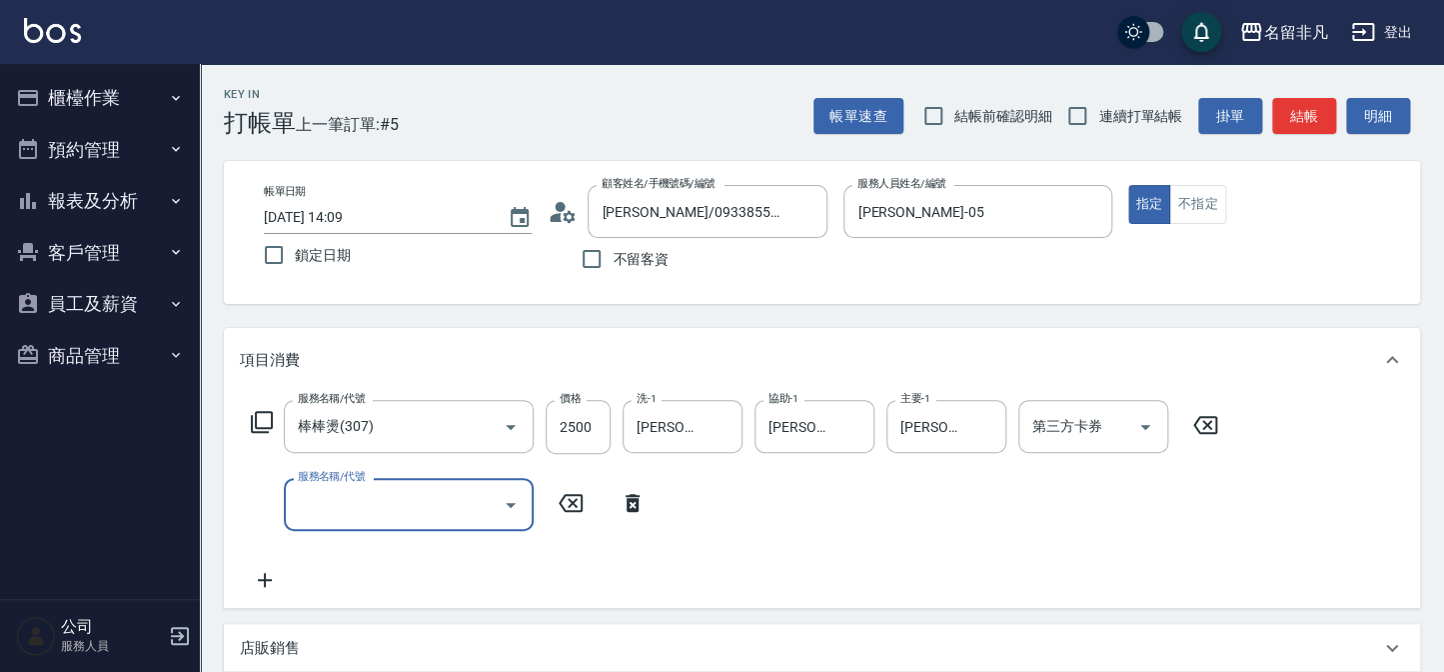
click at [262, 422] on icon at bounding box center [262, 422] width 24 height 24
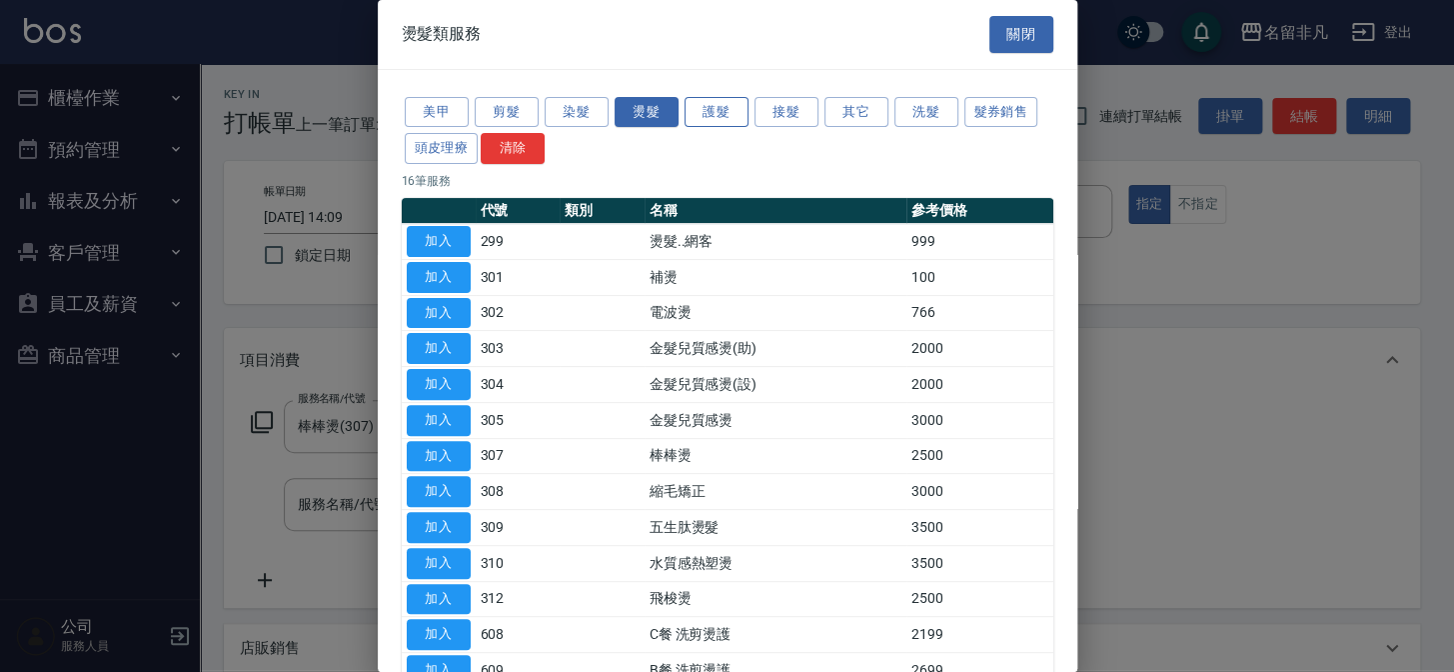
click at [719, 114] on button "護髮" at bounding box center [717, 112] width 64 height 31
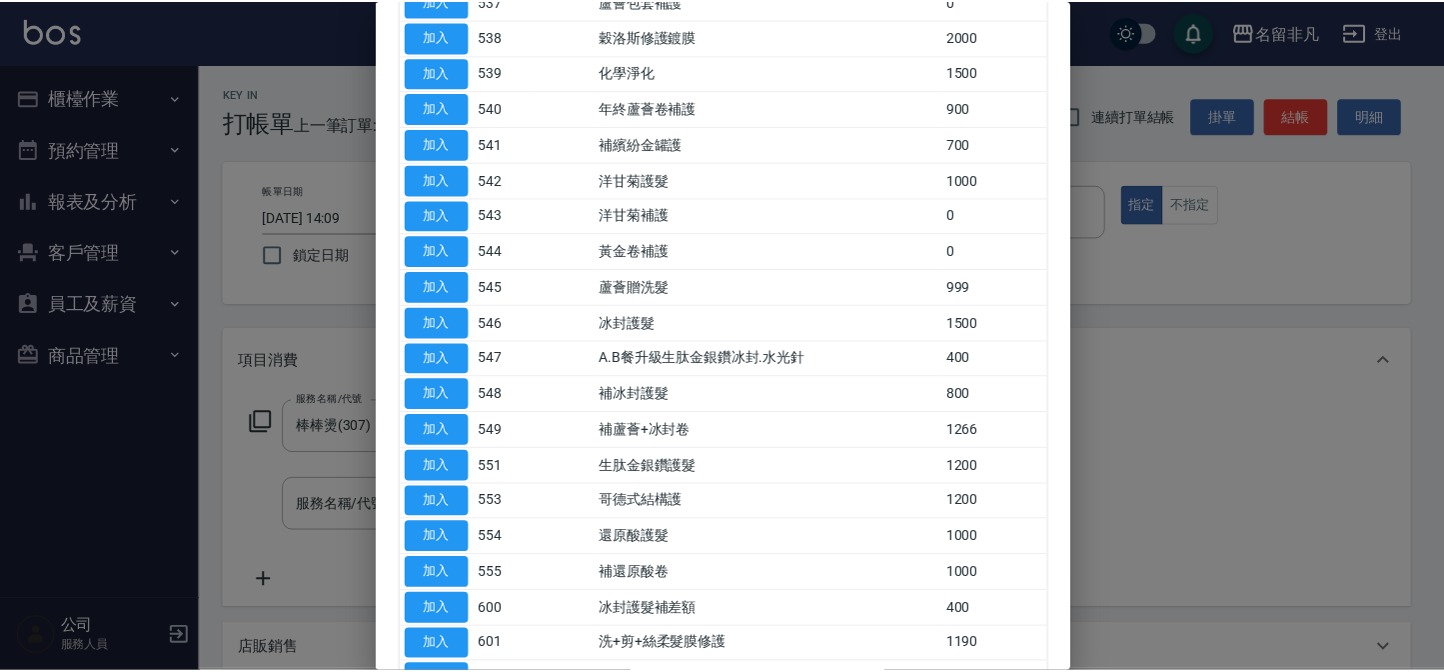
scroll to position [864, 0]
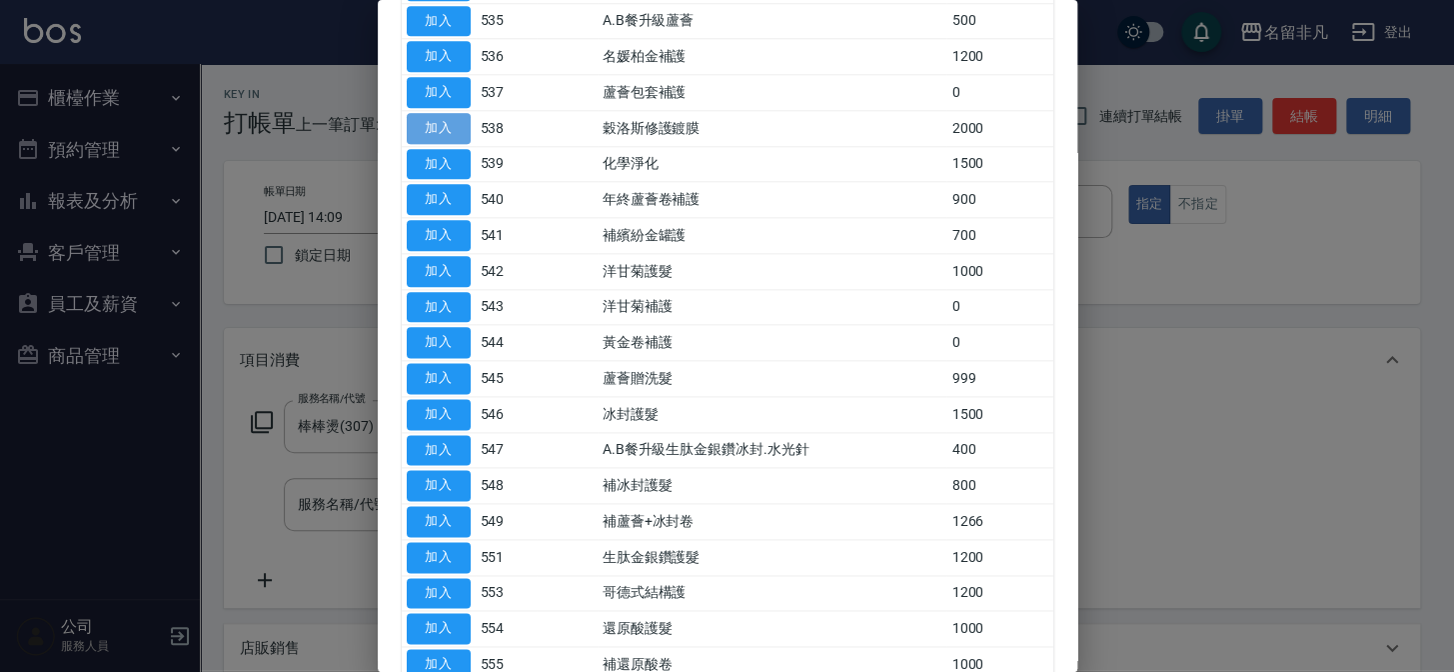
click at [457, 118] on button "加入" at bounding box center [439, 128] width 64 height 31
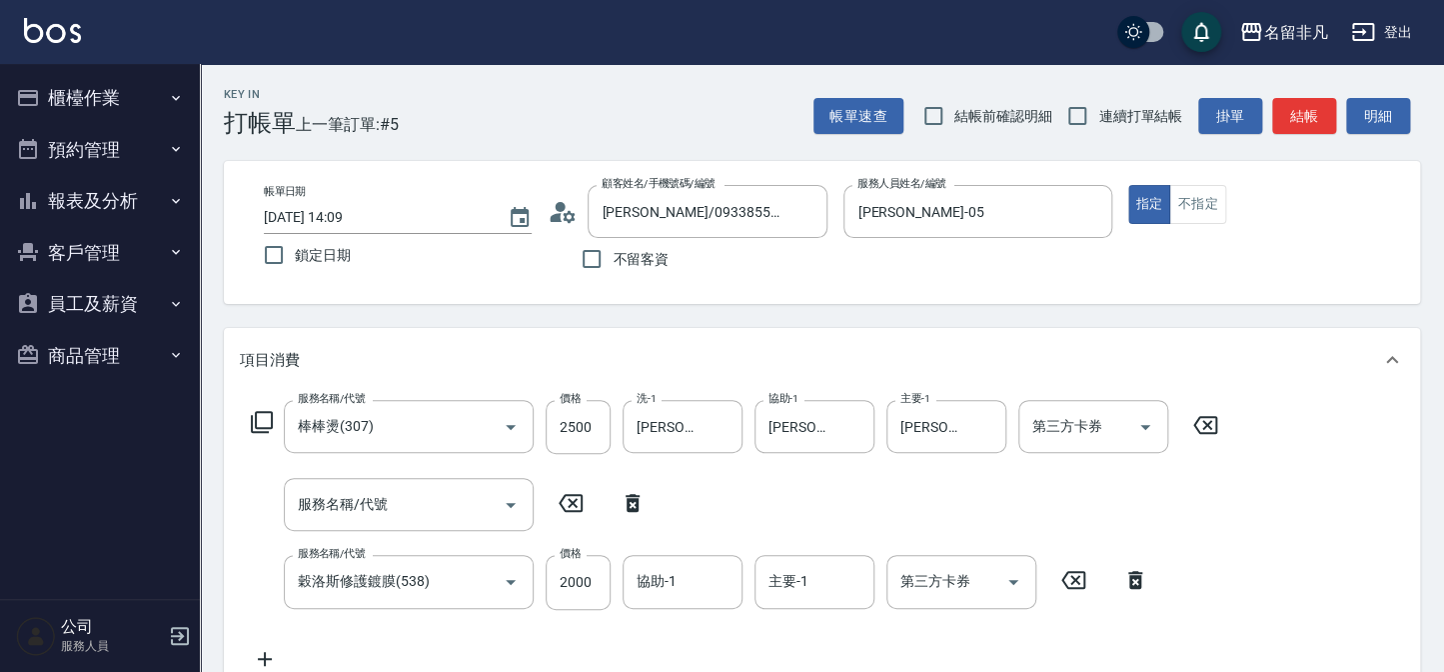
click at [636, 499] on icon at bounding box center [633, 503] width 14 height 18
type input "穀洛斯修護鍍膜(538)"
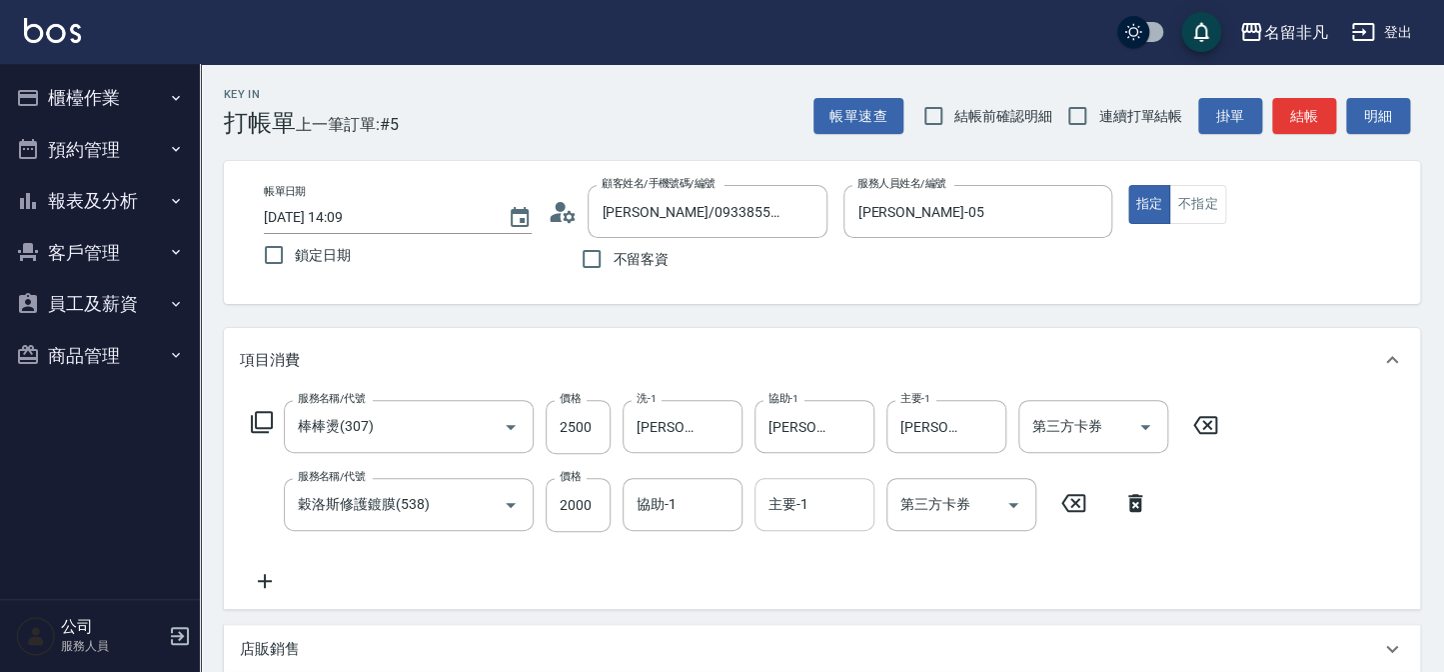
click at [829, 507] on input "主要-1" at bounding box center [815, 504] width 102 height 35
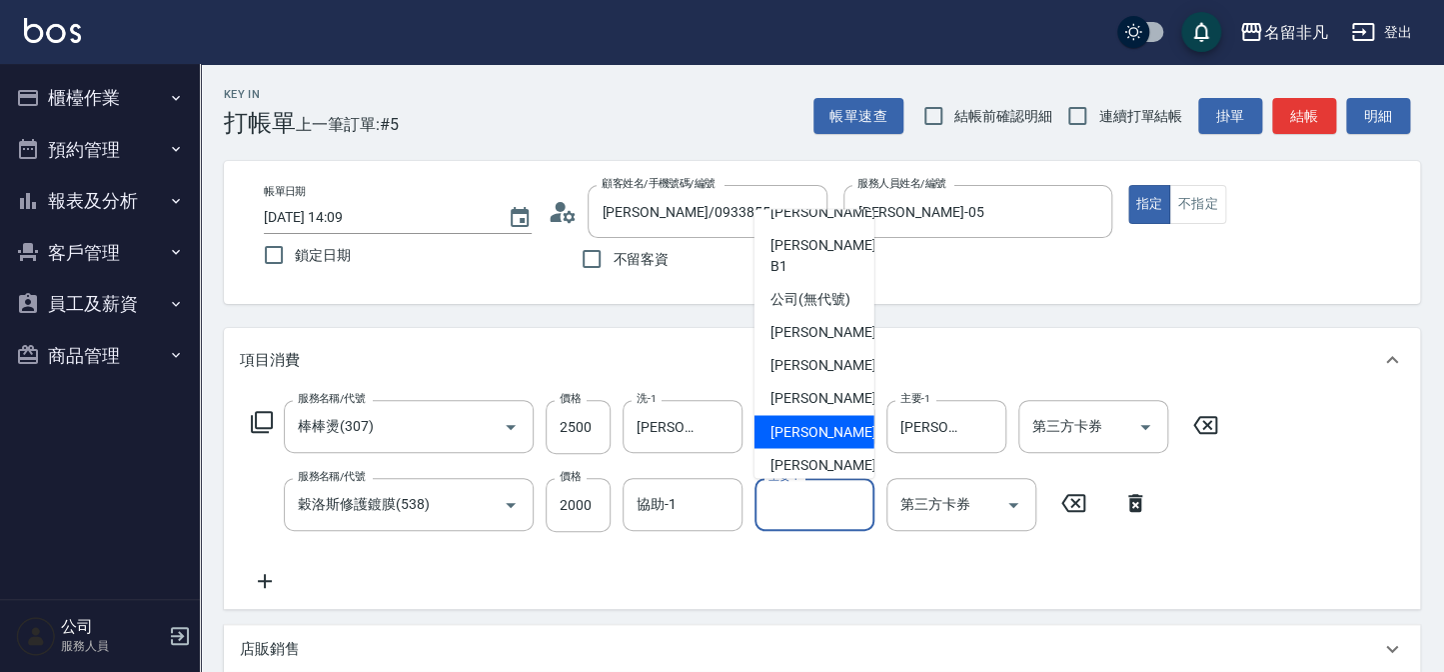
scroll to position [31, 0]
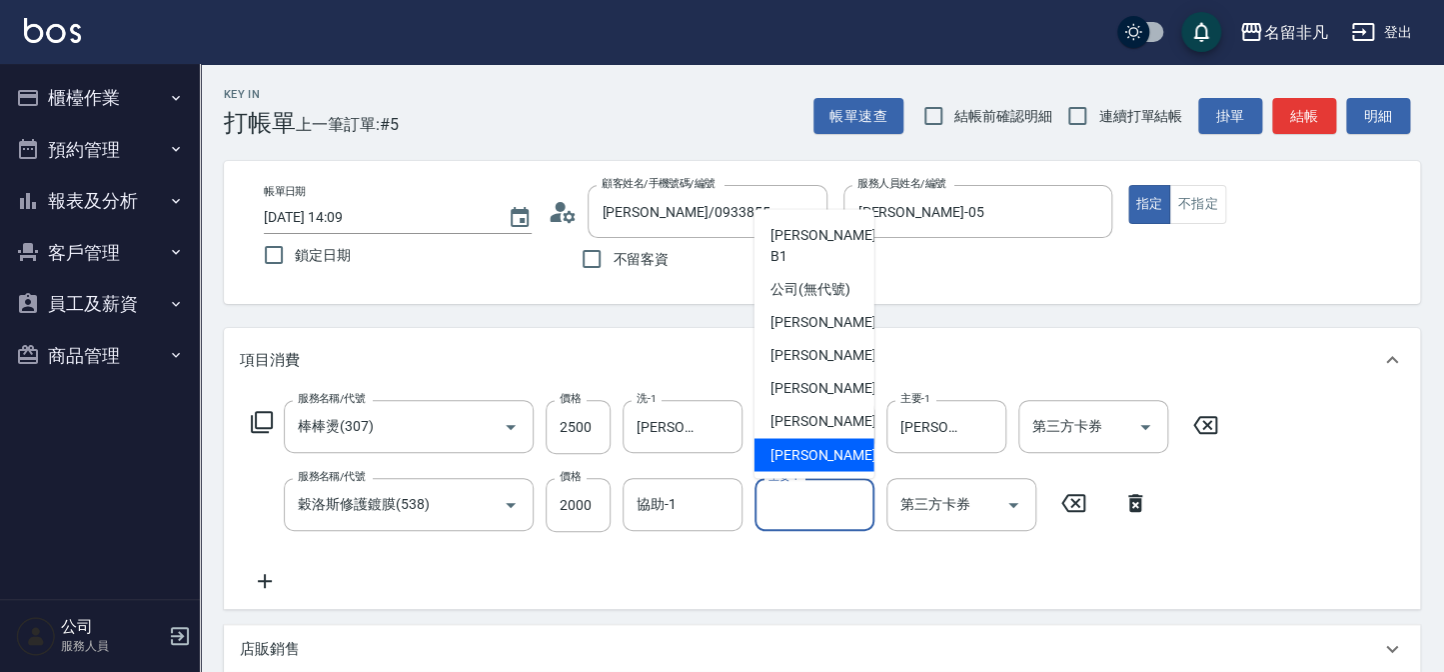
click at [827, 450] on span "[PERSON_NAME]-18" at bounding box center [834, 455] width 126 height 21
type input "[PERSON_NAME]-18"
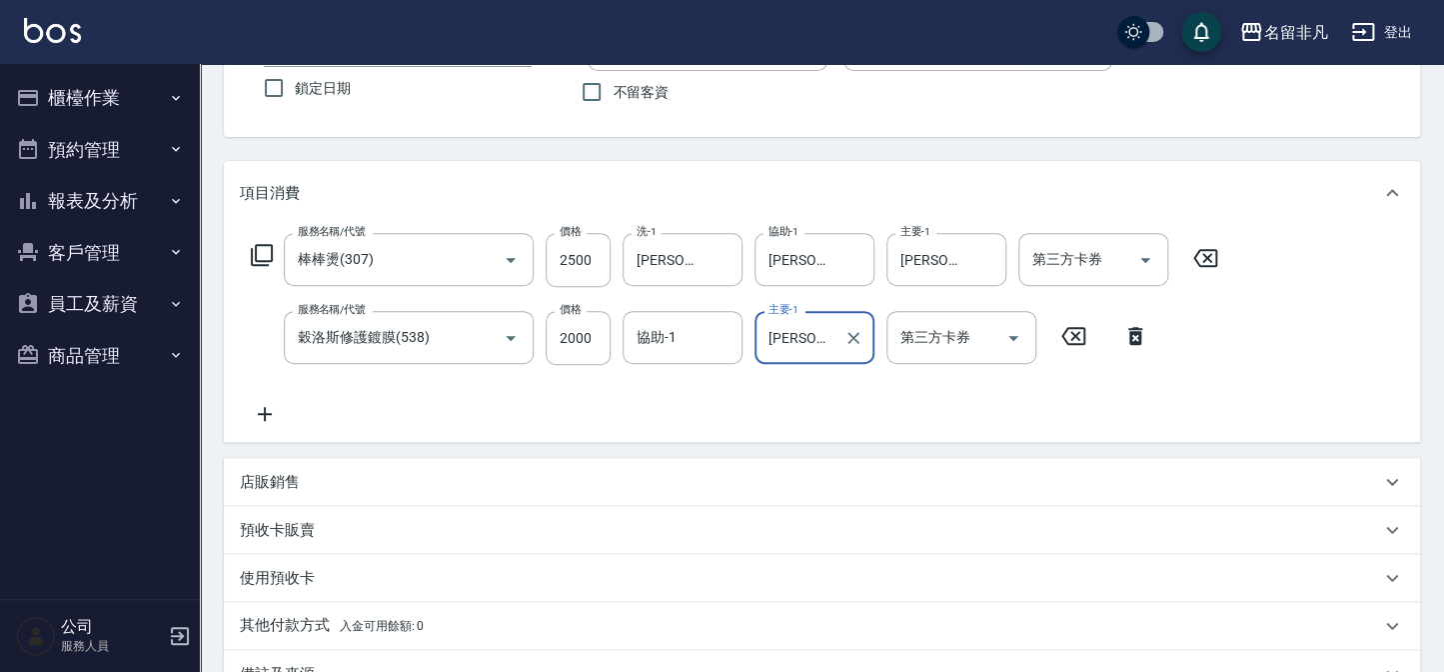
scroll to position [181, 0]
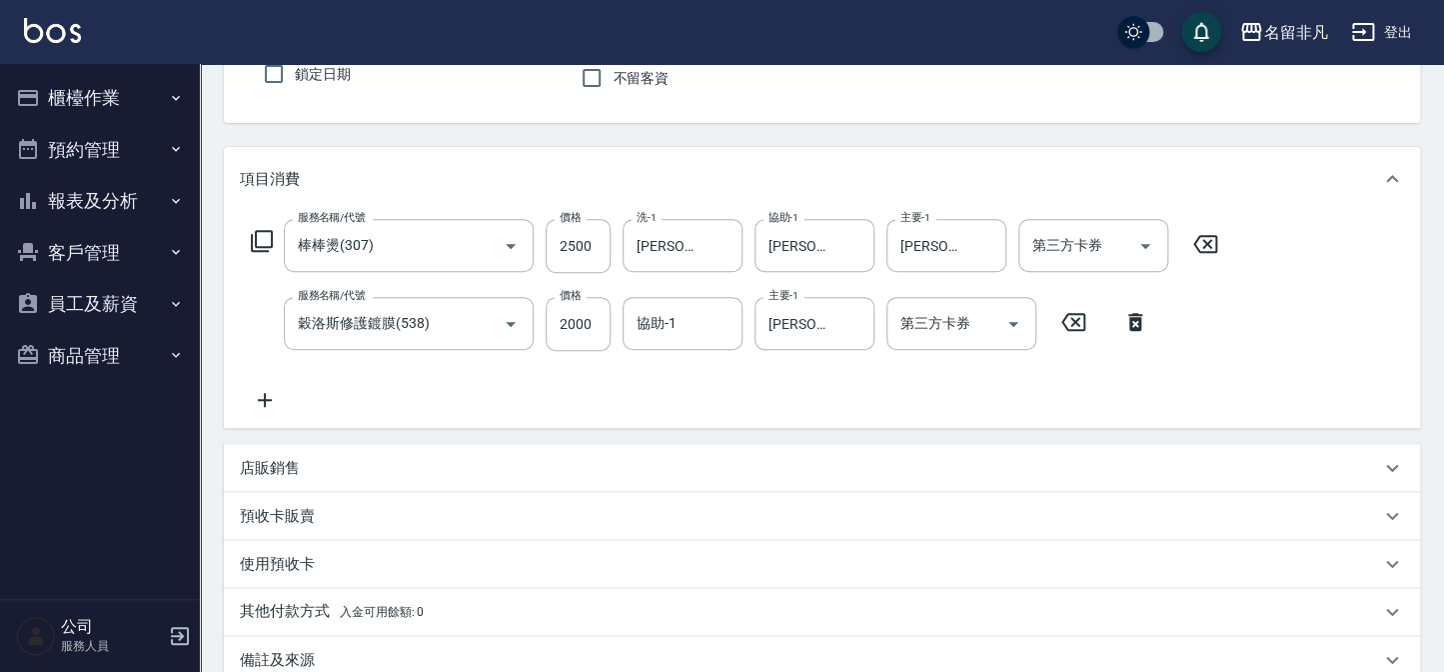
click at [1391, 465] on icon at bounding box center [1392, 468] width 24 height 24
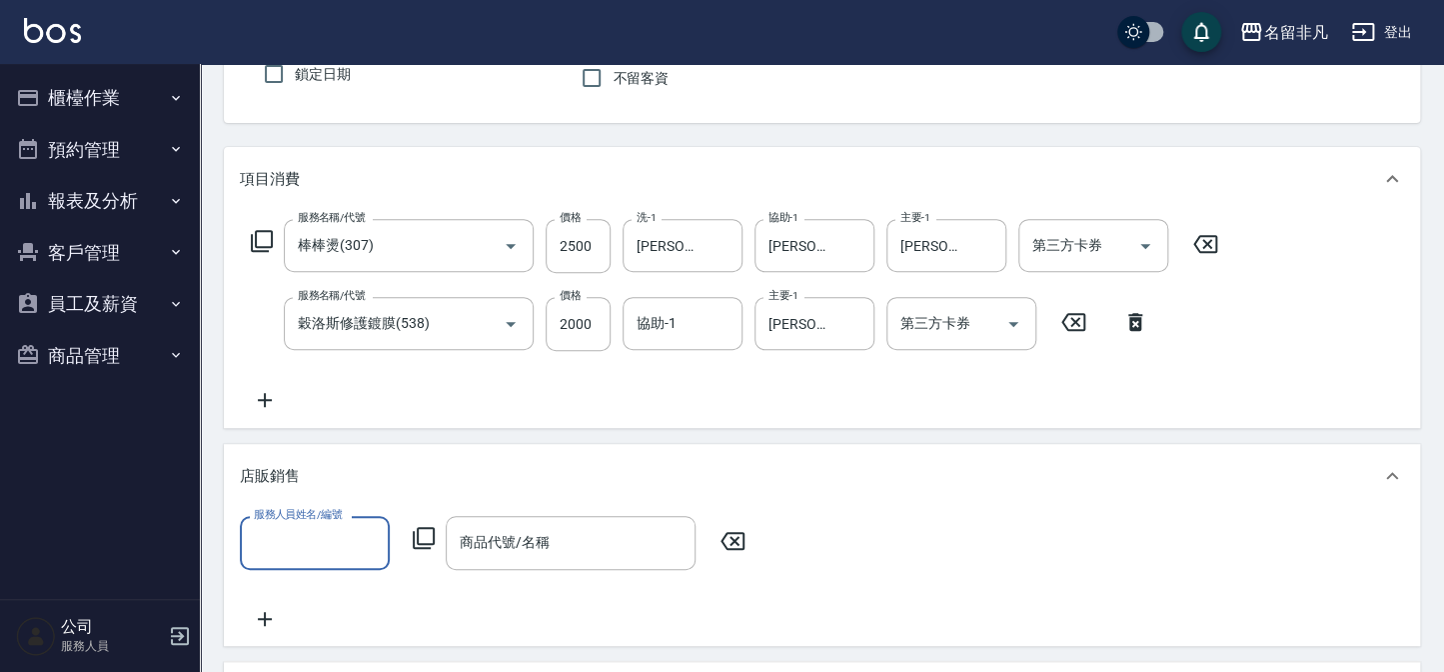
scroll to position [0, 0]
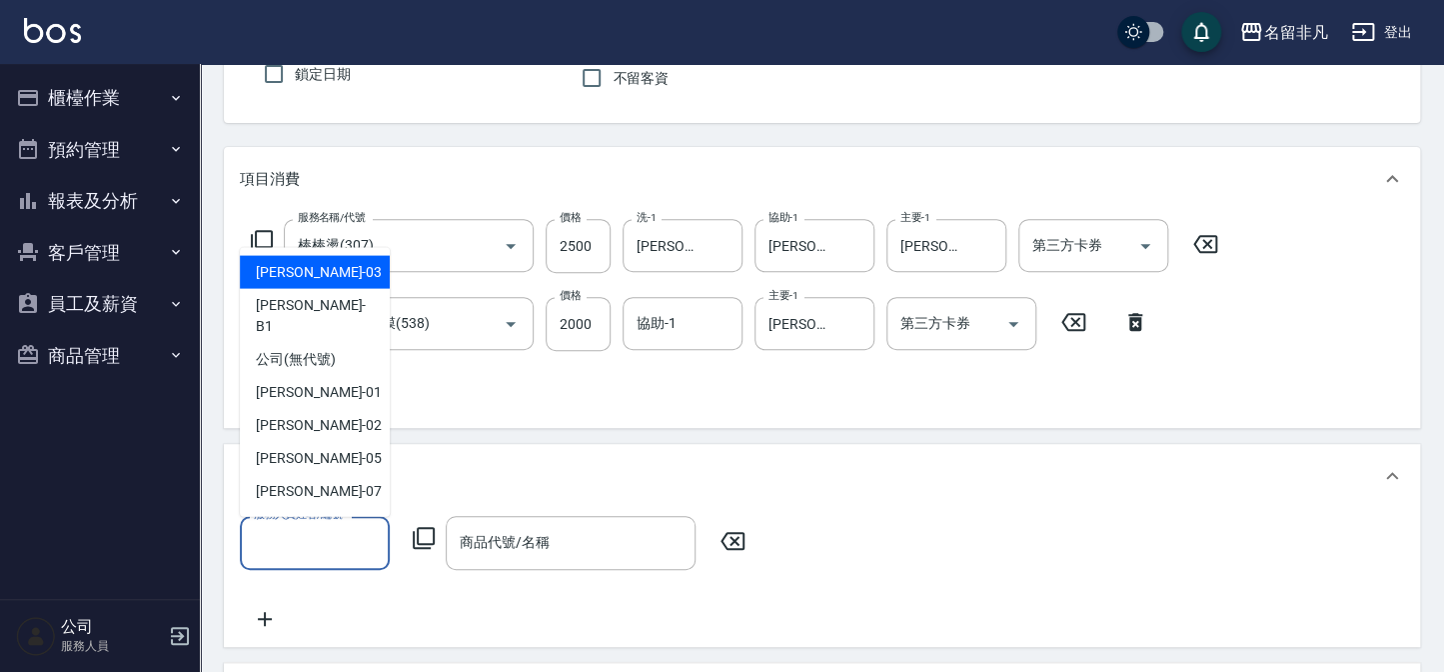
click at [253, 545] on input "服務人員姓名/編號" at bounding box center [315, 542] width 132 height 35
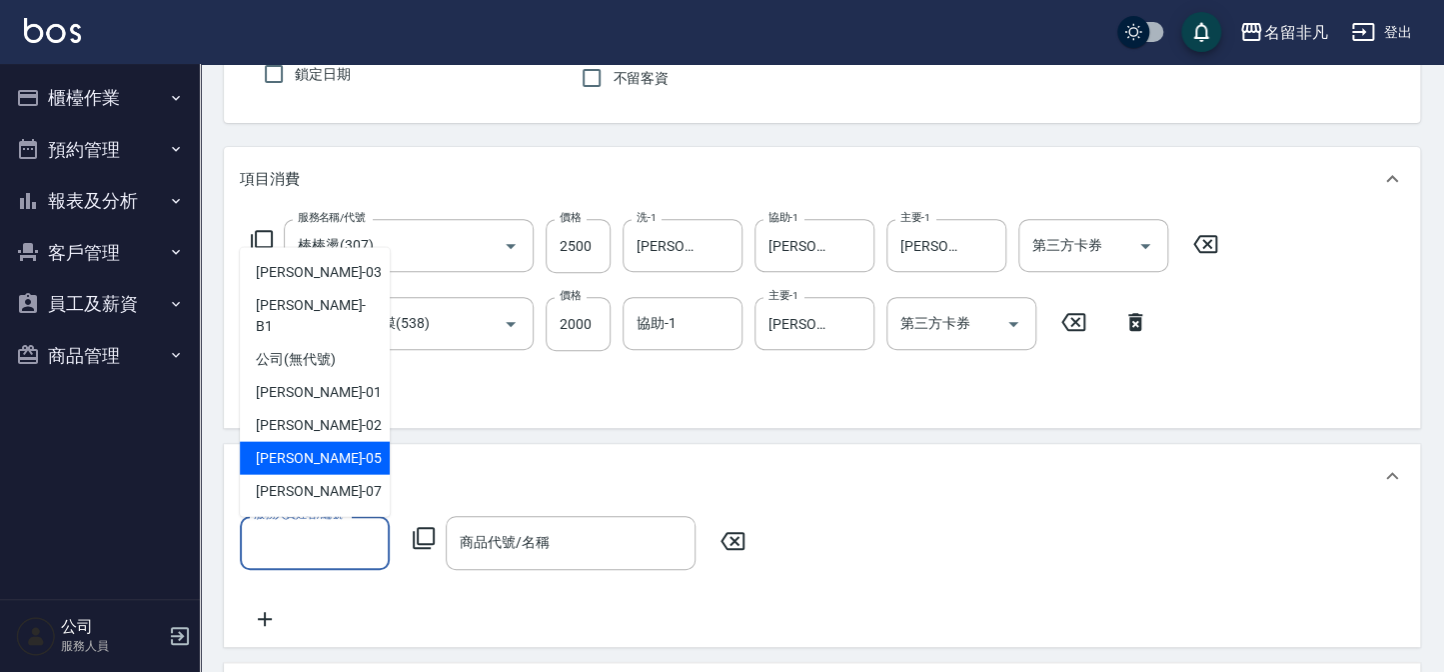
click at [354, 442] on div "[PERSON_NAME] -05" at bounding box center [315, 458] width 150 height 33
type input "[PERSON_NAME]-05"
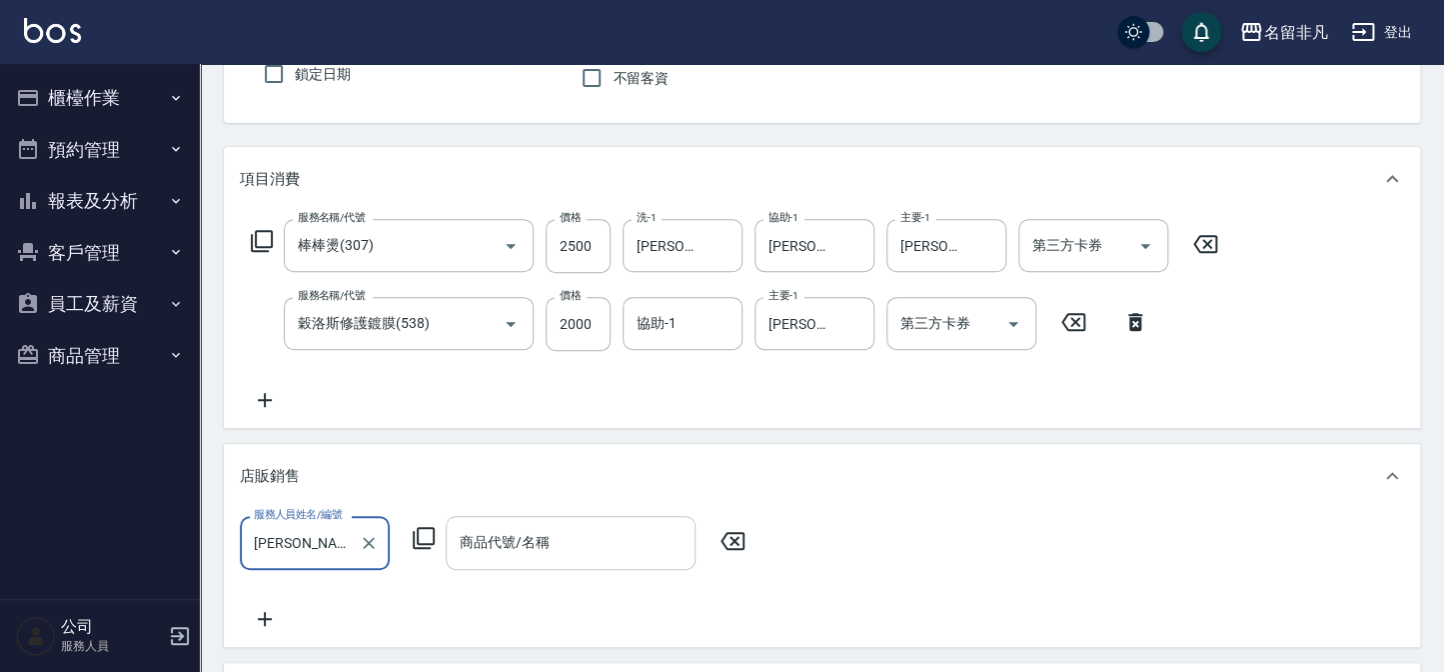
click at [482, 550] on div "商品代號/名稱 商品代號/名稱" at bounding box center [571, 542] width 250 height 53
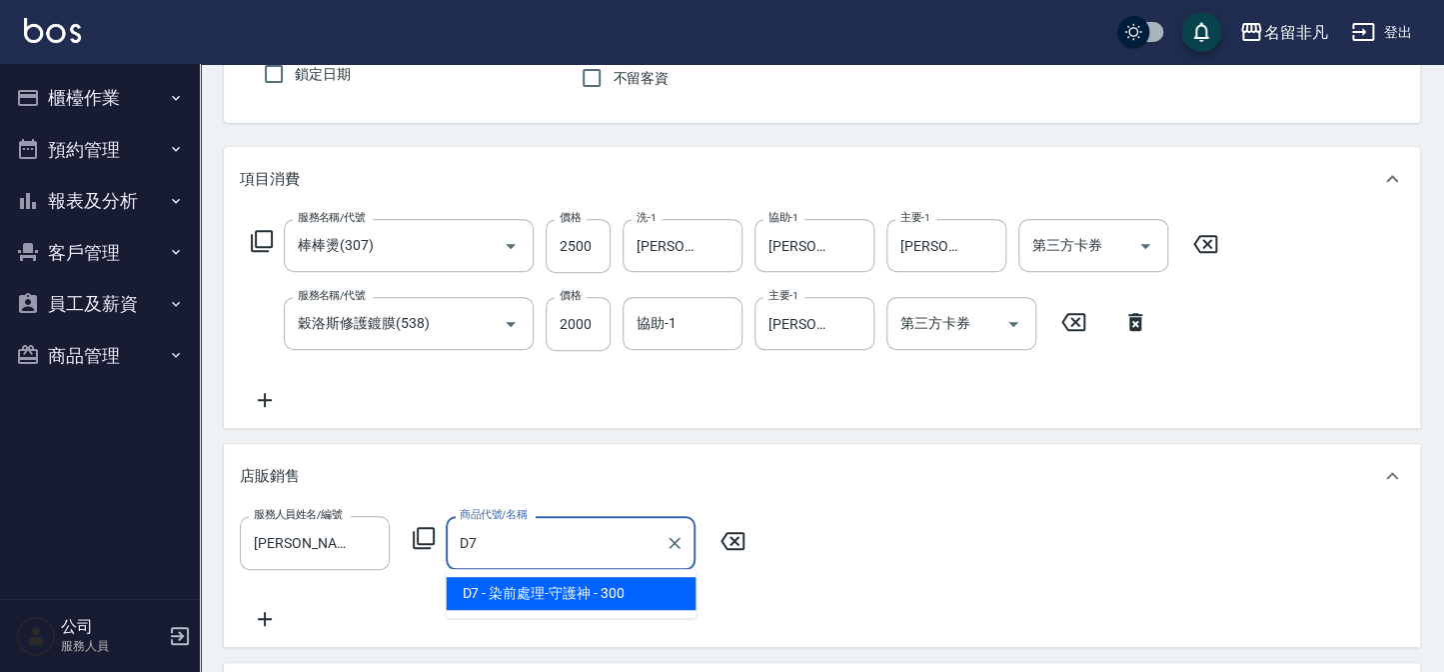
click at [577, 590] on span "D7 - 染前處理-守護神 - 300" at bounding box center [571, 593] width 250 height 33
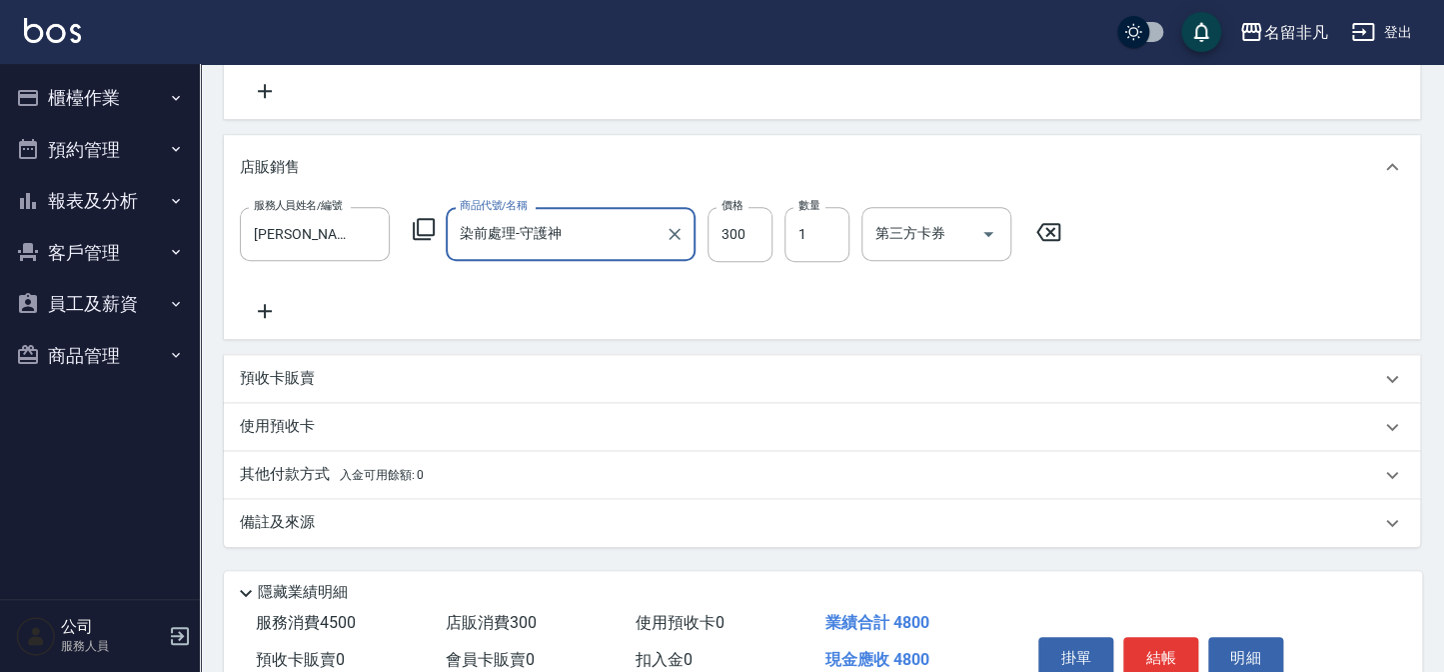
scroll to position [545, 0]
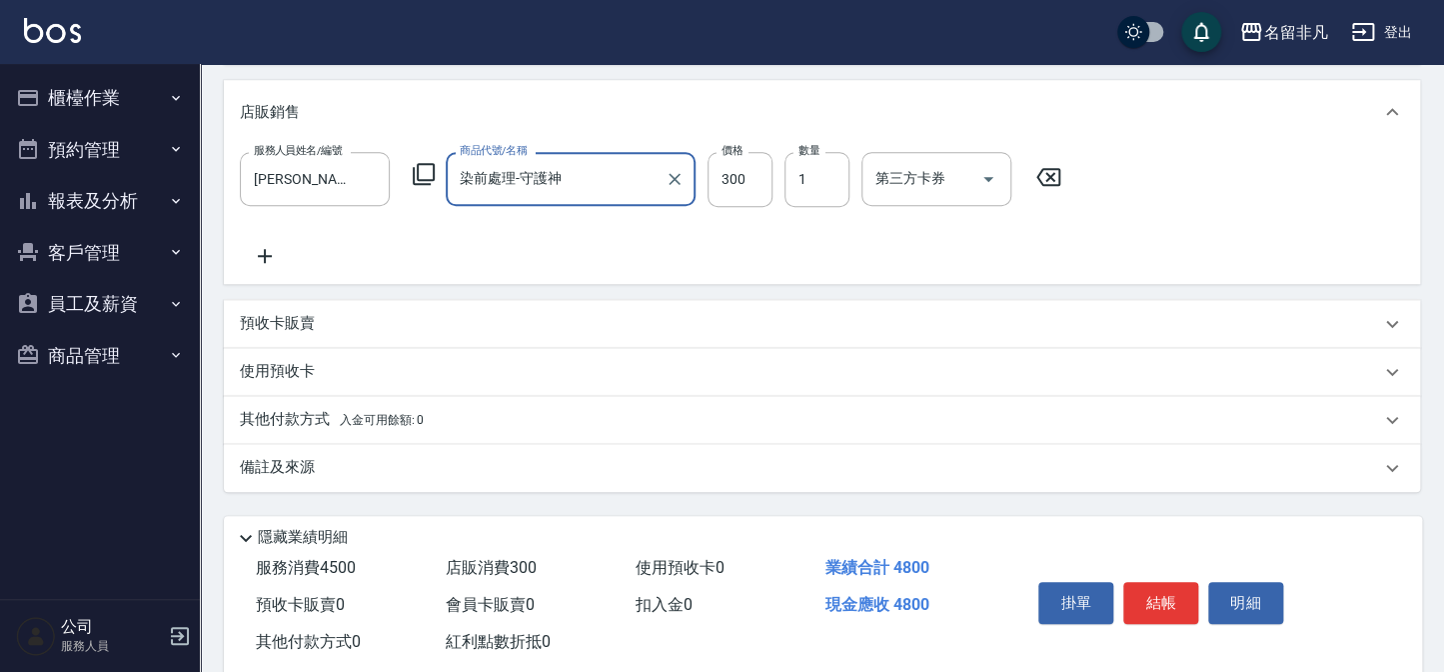
type input "染前處理-守護神"
click at [1394, 415] on icon at bounding box center [1392, 420] width 24 height 24
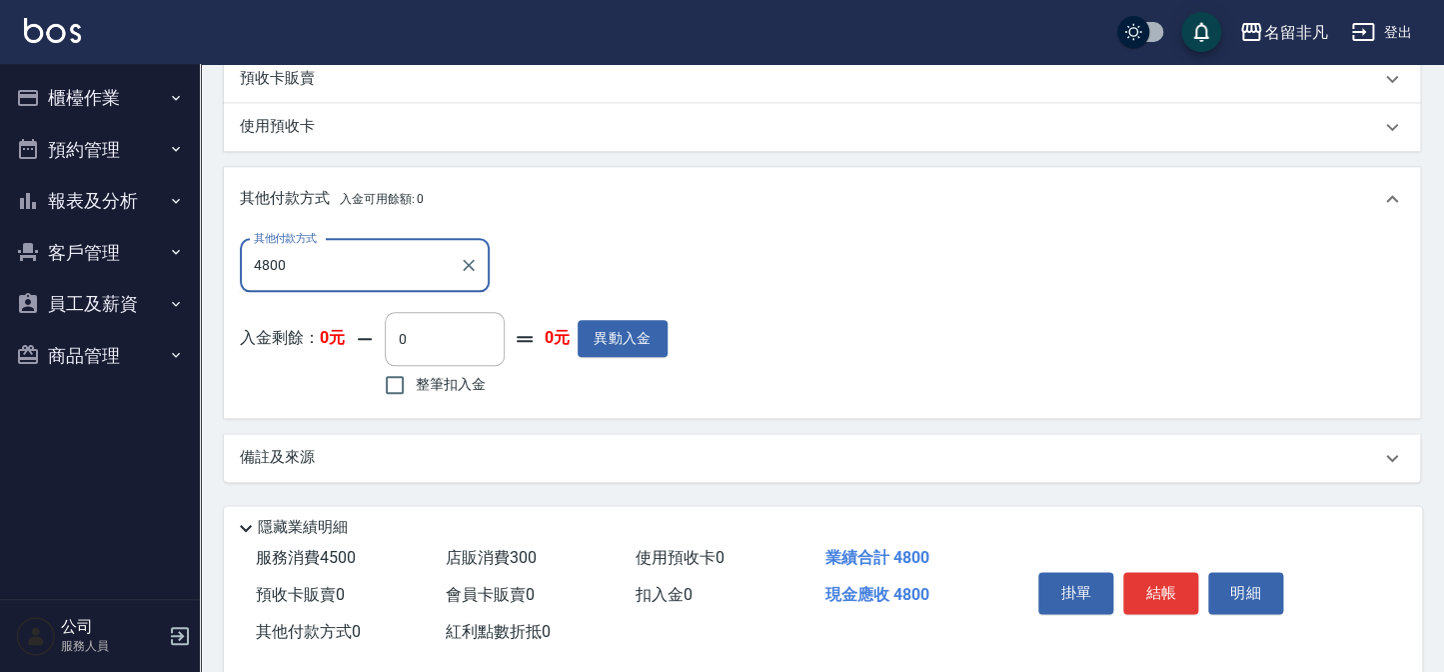
scroll to position [818, 0]
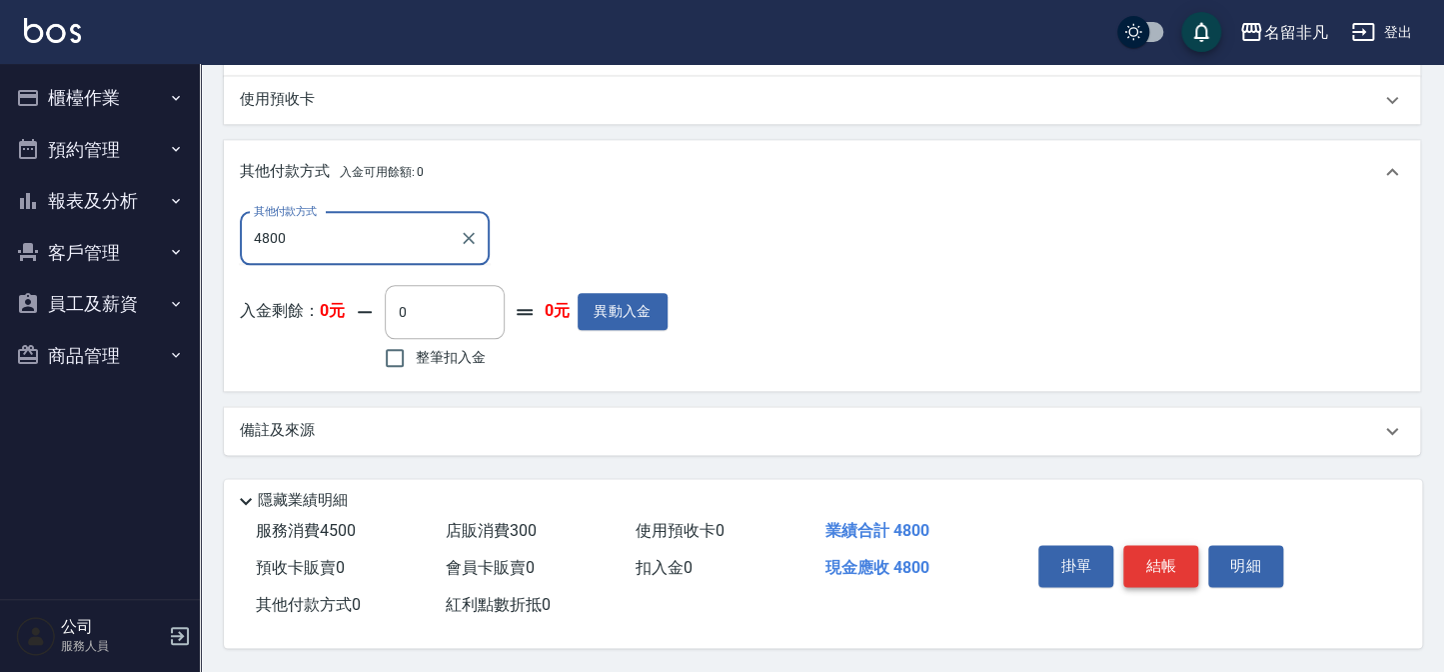
type input "4800"
click at [1150, 560] on button "結帳" at bounding box center [1160, 566] width 75 height 42
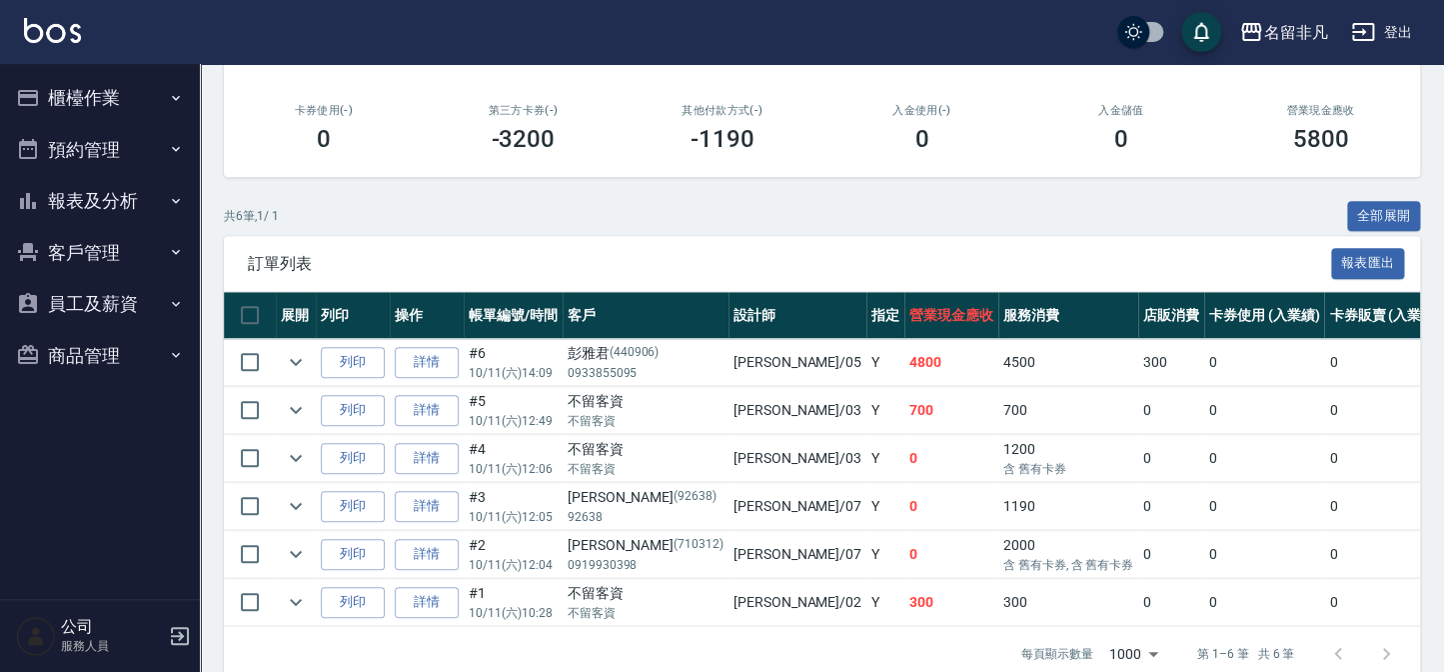
scroll to position [363, 0]
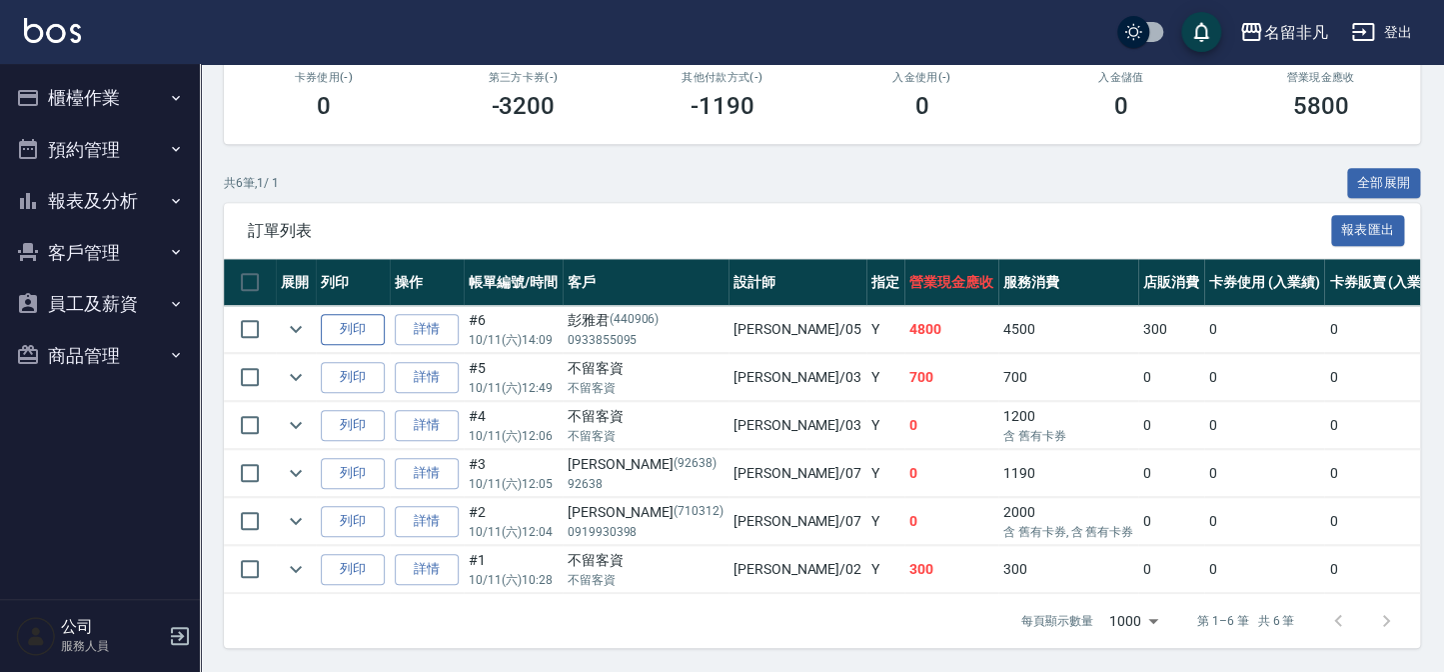
click at [366, 321] on button "列印" at bounding box center [353, 329] width 64 height 31
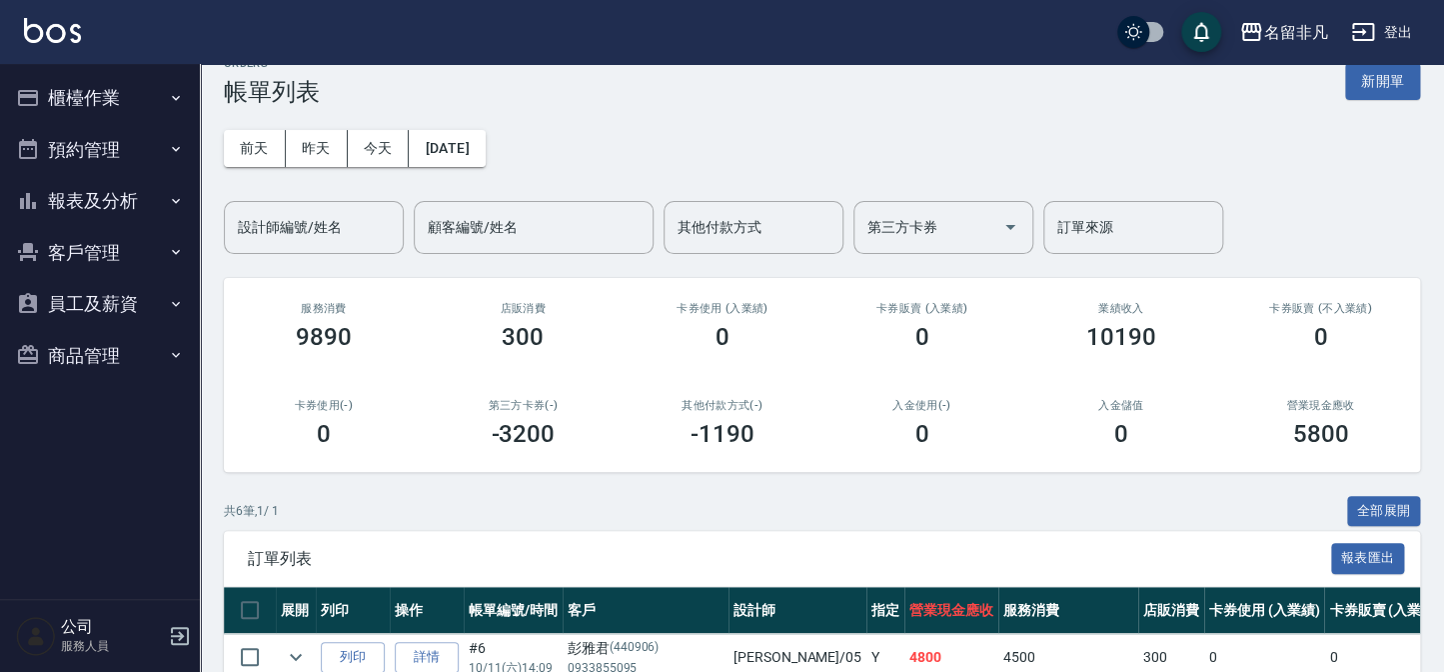
scroll to position [0, 0]
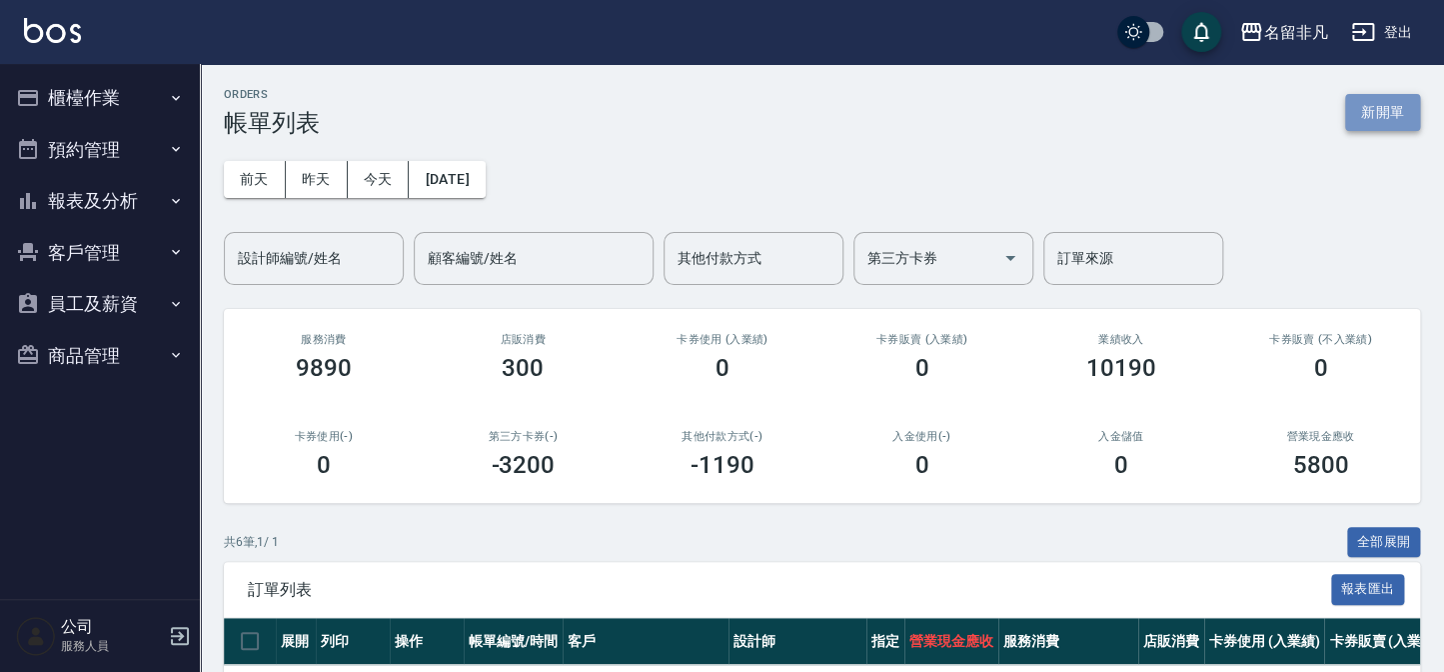
click at [1385, 124] on button "新開單" at bounding box center [1382, 112] width 75 height 37
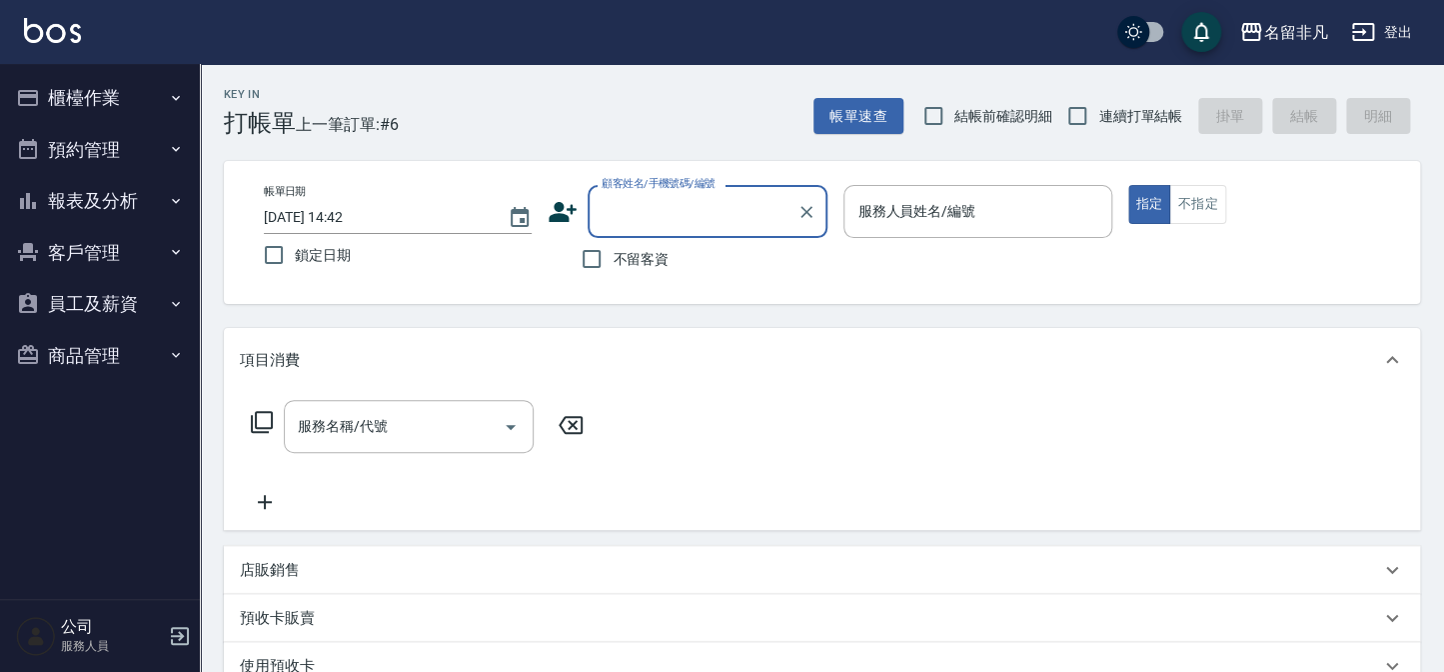
click at [620, 207] on input "顧客姓名/手機號碼/編號" at bounding box center [693, 211] width 192 height 35
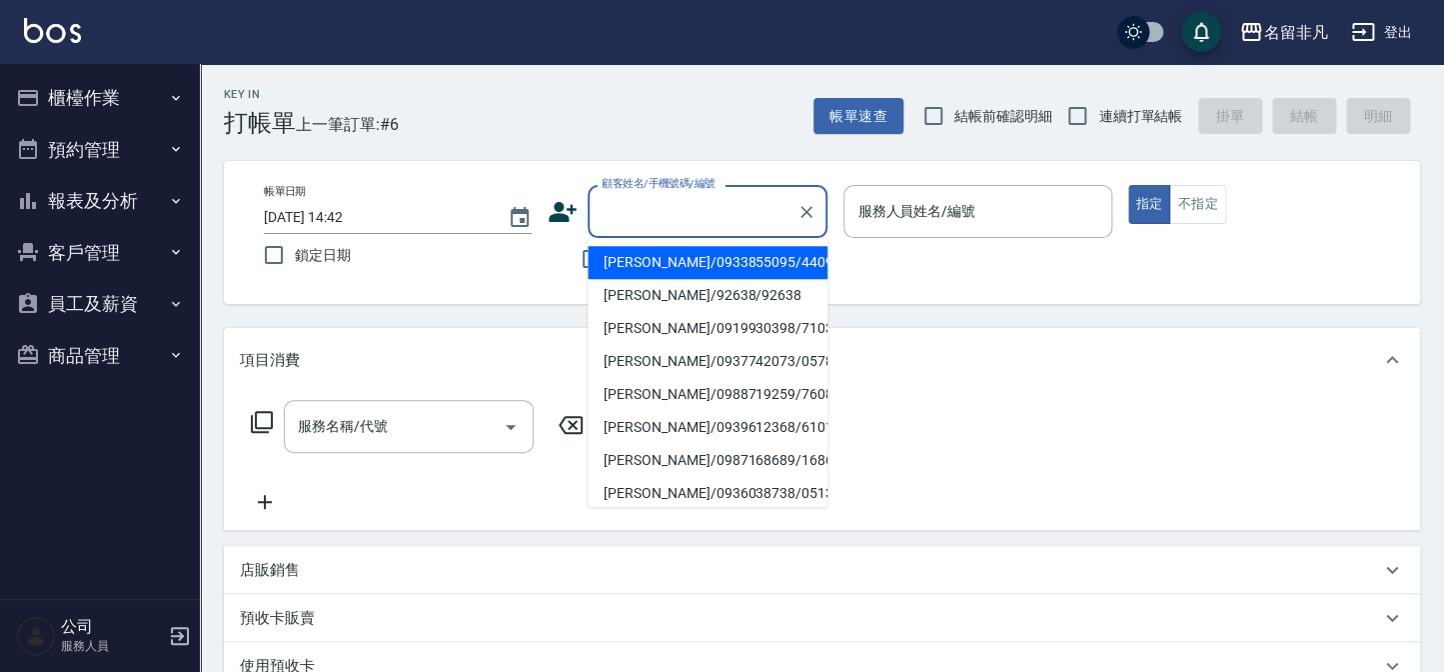
click at [545, 259] on div "帳單日期 [DATE] 14:42 鎖定日期 顧客姓名/手機號碼/編號 顧客姓名/手機號碼/編號 不留客資 服務人員姓名/編號 服務人員姓名/編號 指定 不指定" at bounding box center [822, 232] width 1148 height 95
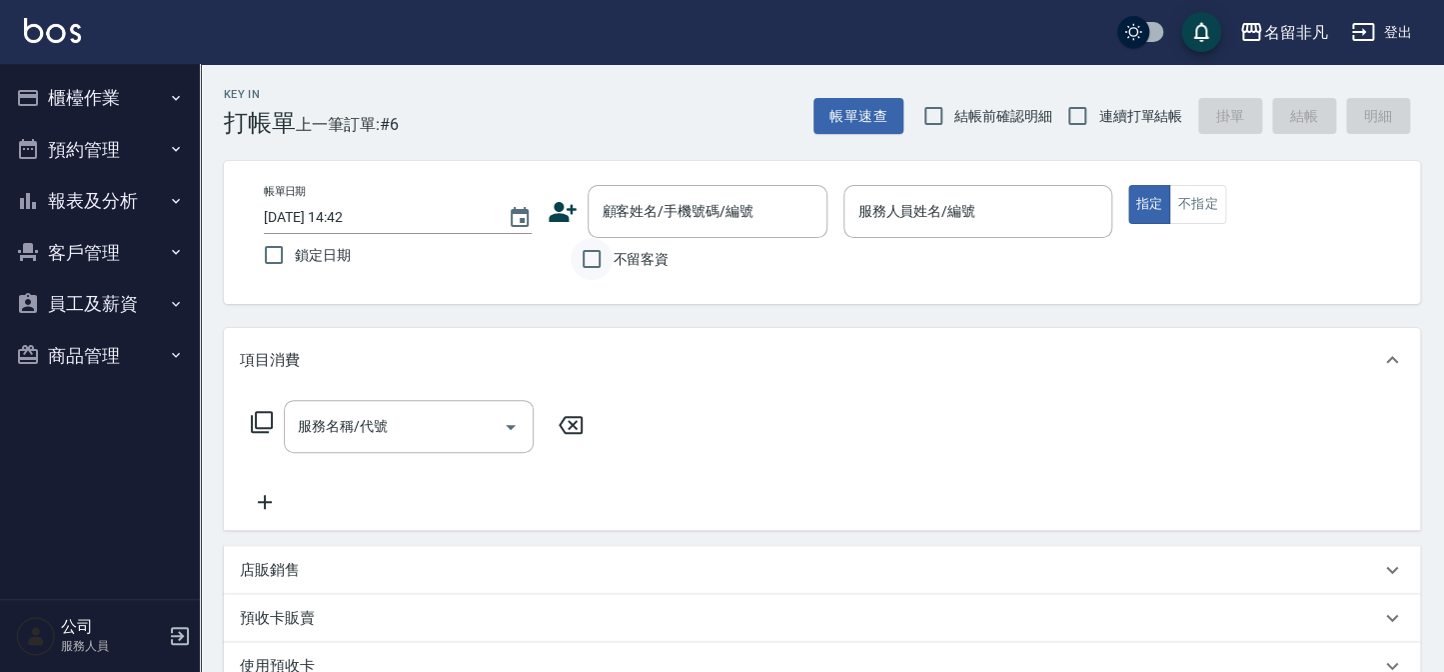
click at [601, 261] on input "不留客資" at bounding box center [592, 259] width 42 height 42
checkbox input "true"
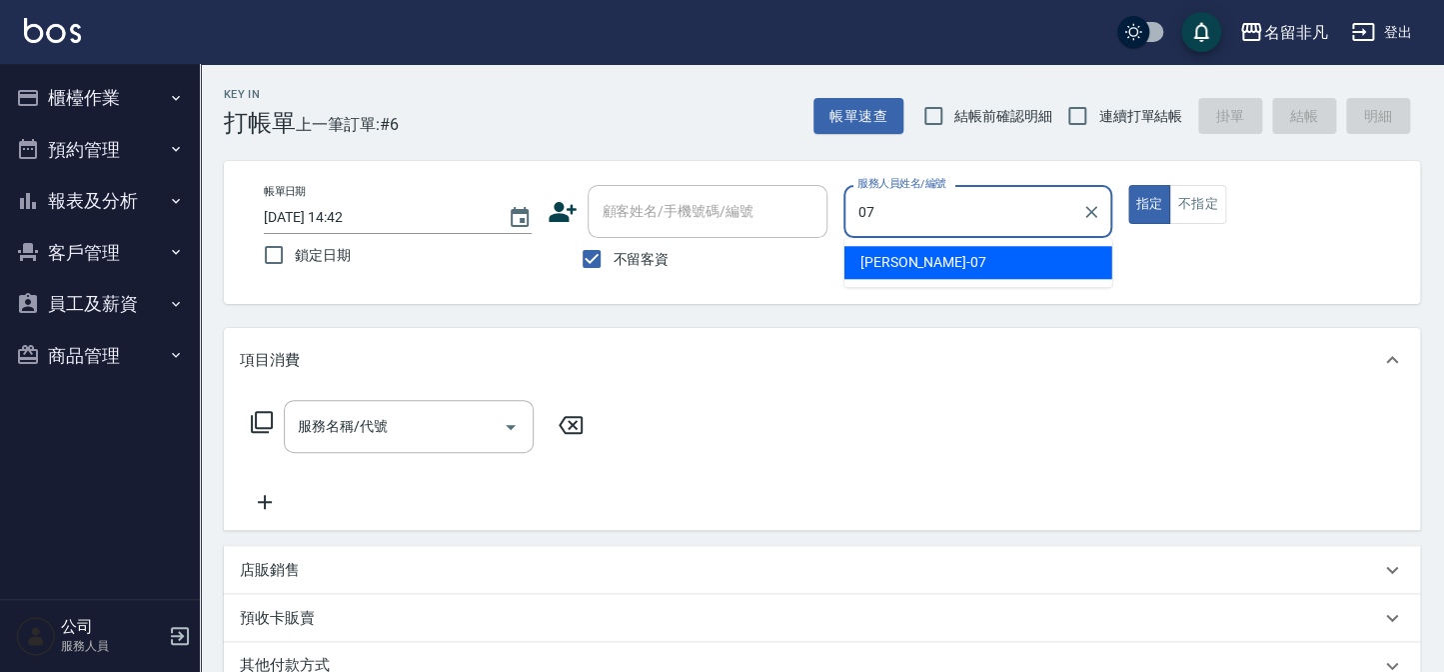
type input "[PERSON_NAME]-07"
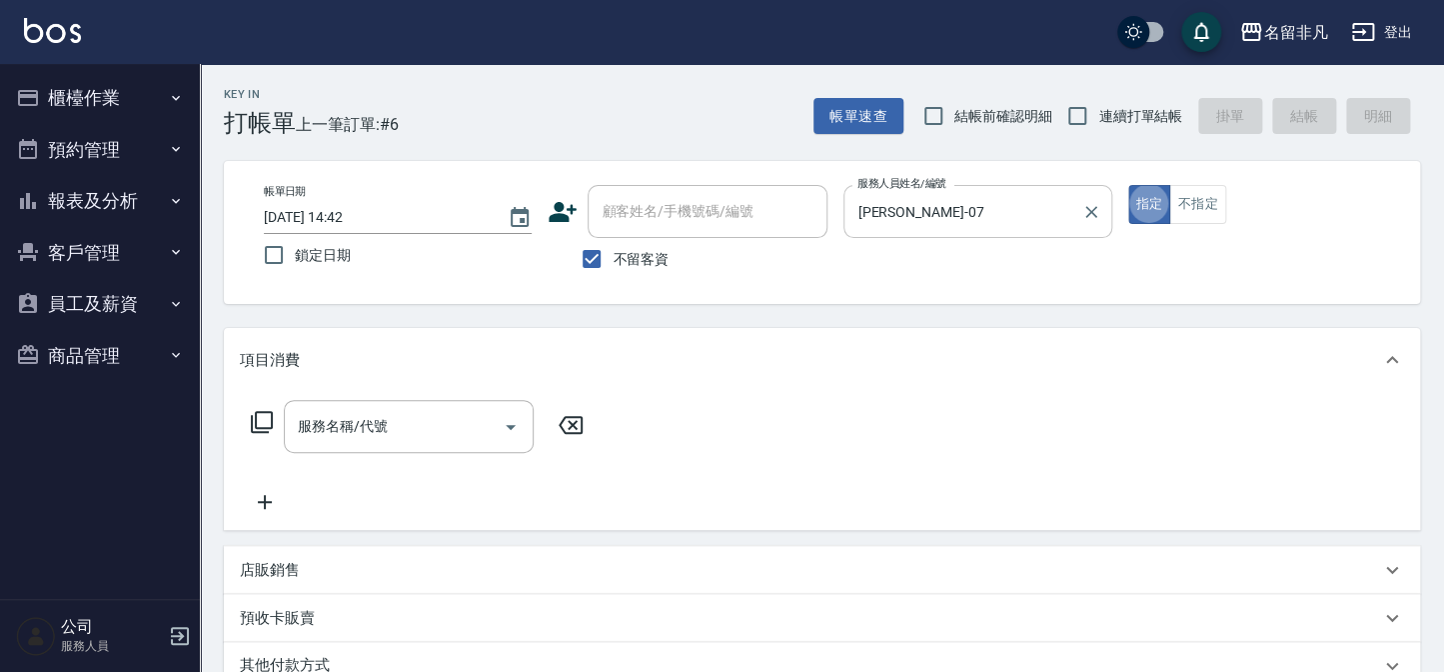
type button "true"
click at [1224, 212] on button "不指定" at bounding box center [1197, 204] width 56 height 39
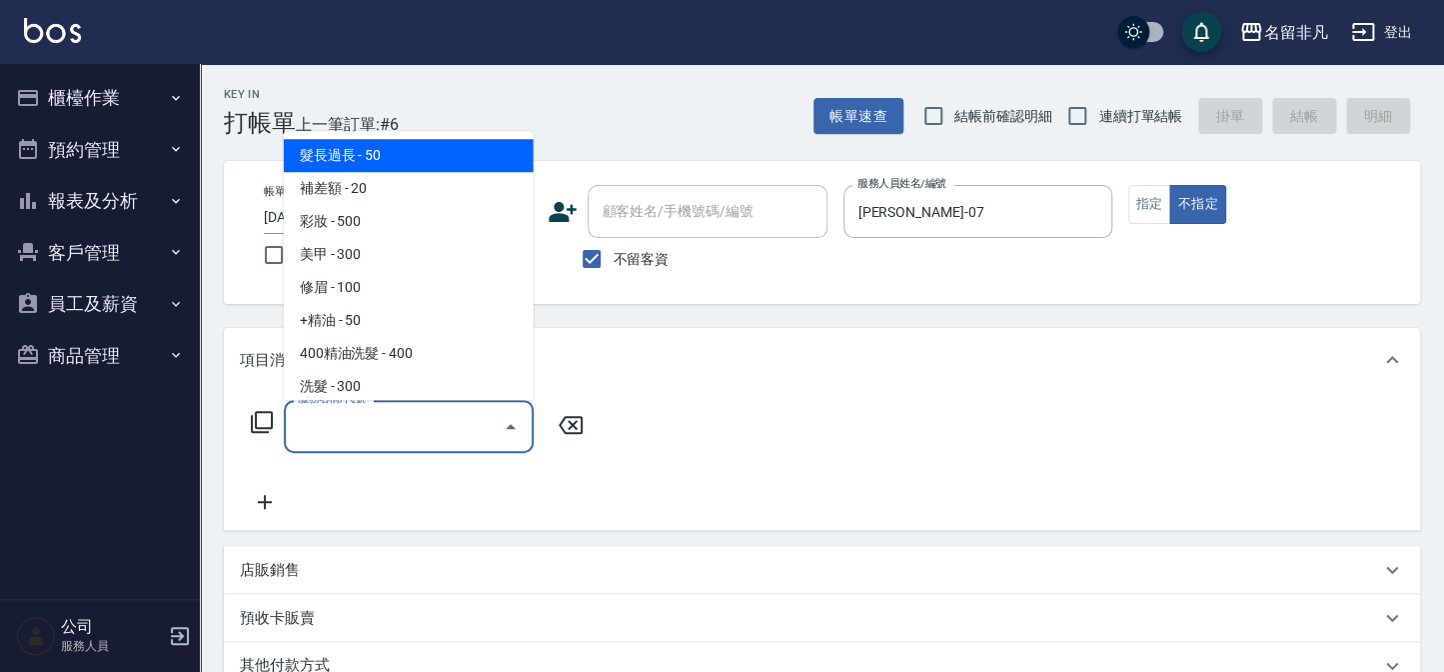
click at [340, 430] on div "服務名稱/代號 服務名稱/代號" at bounding box center [409, 426] width 250 height 53
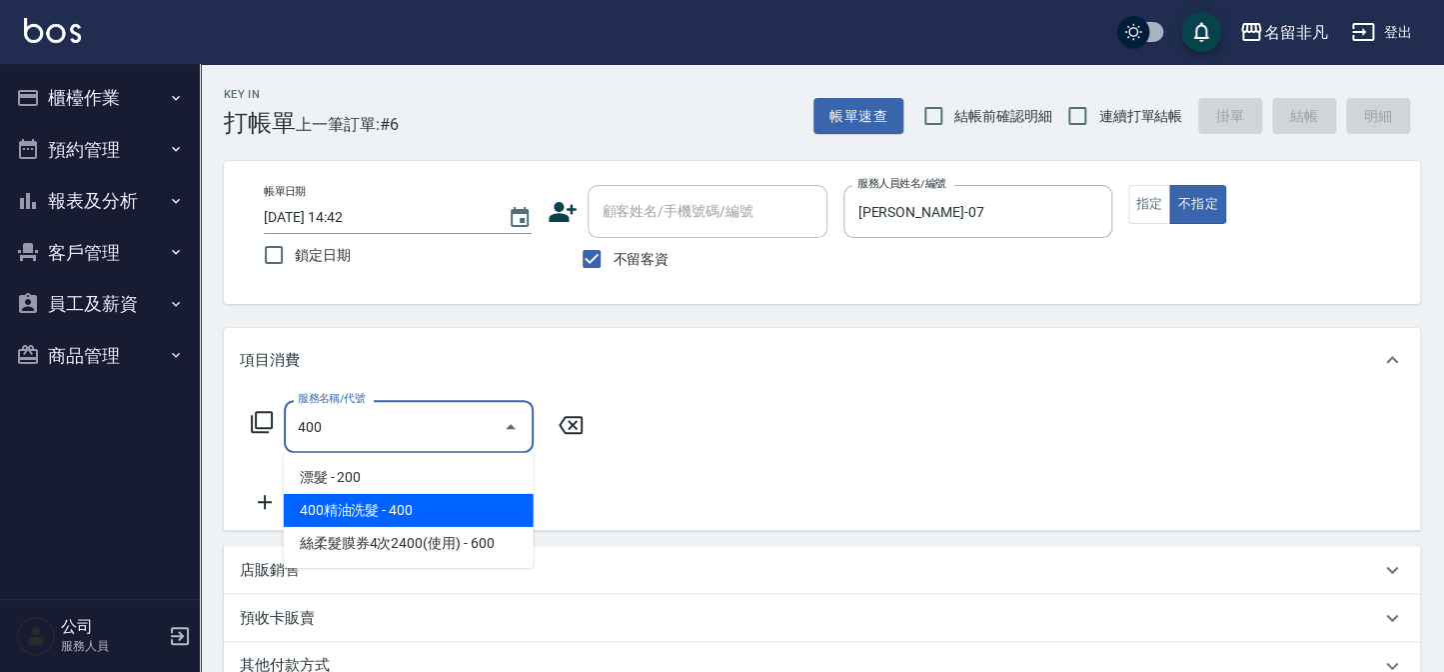
click at [390, 514] on span "400精油洗髮 - 400" at bounding box center [409, 510] width 250 height 33
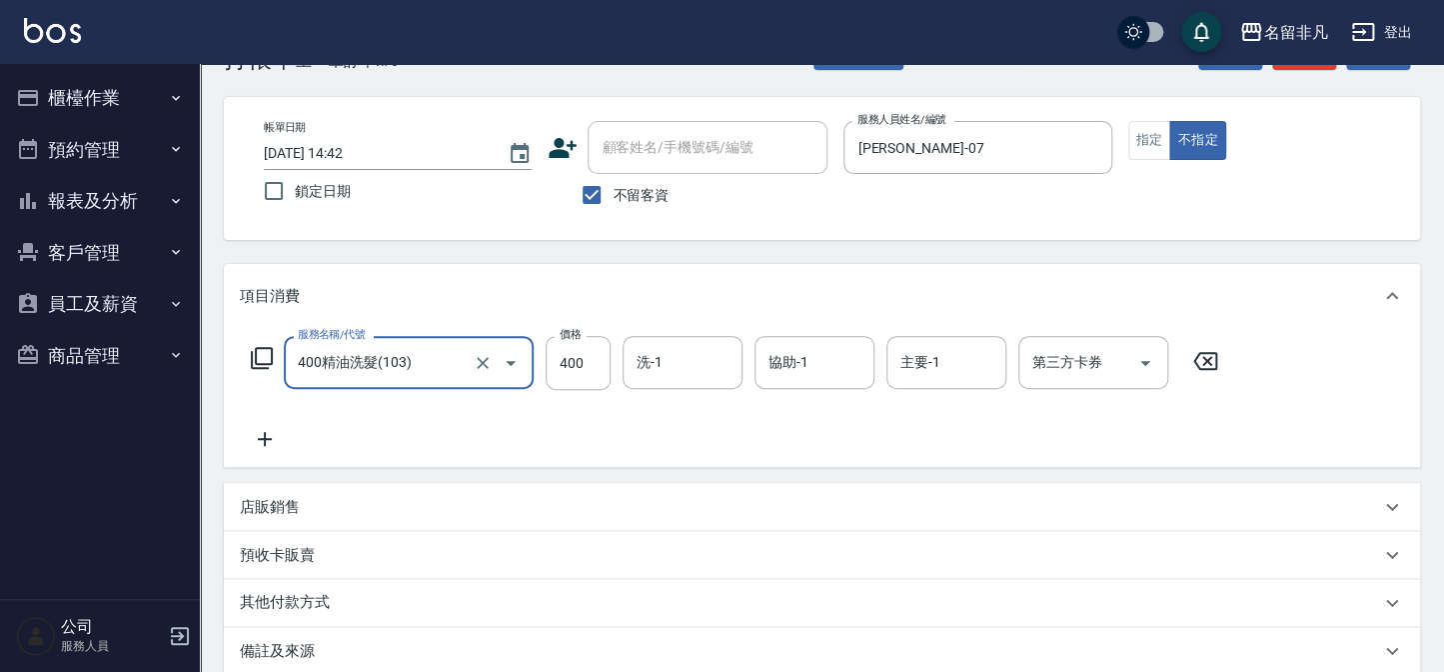
scroll to position [289, 0]
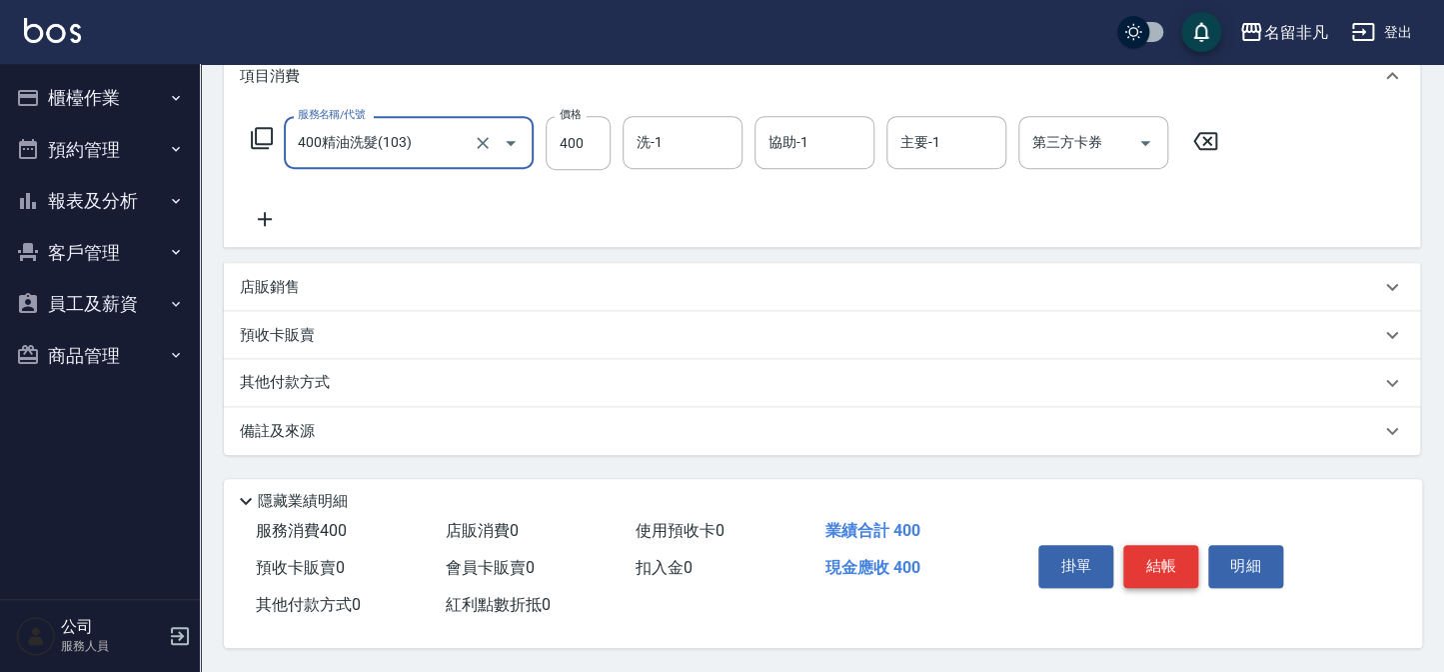
type input "400精油洗髮(103)"
click at [1145, 570] on button "結帳" at bounding box center [1160, 566] width 75 height 42
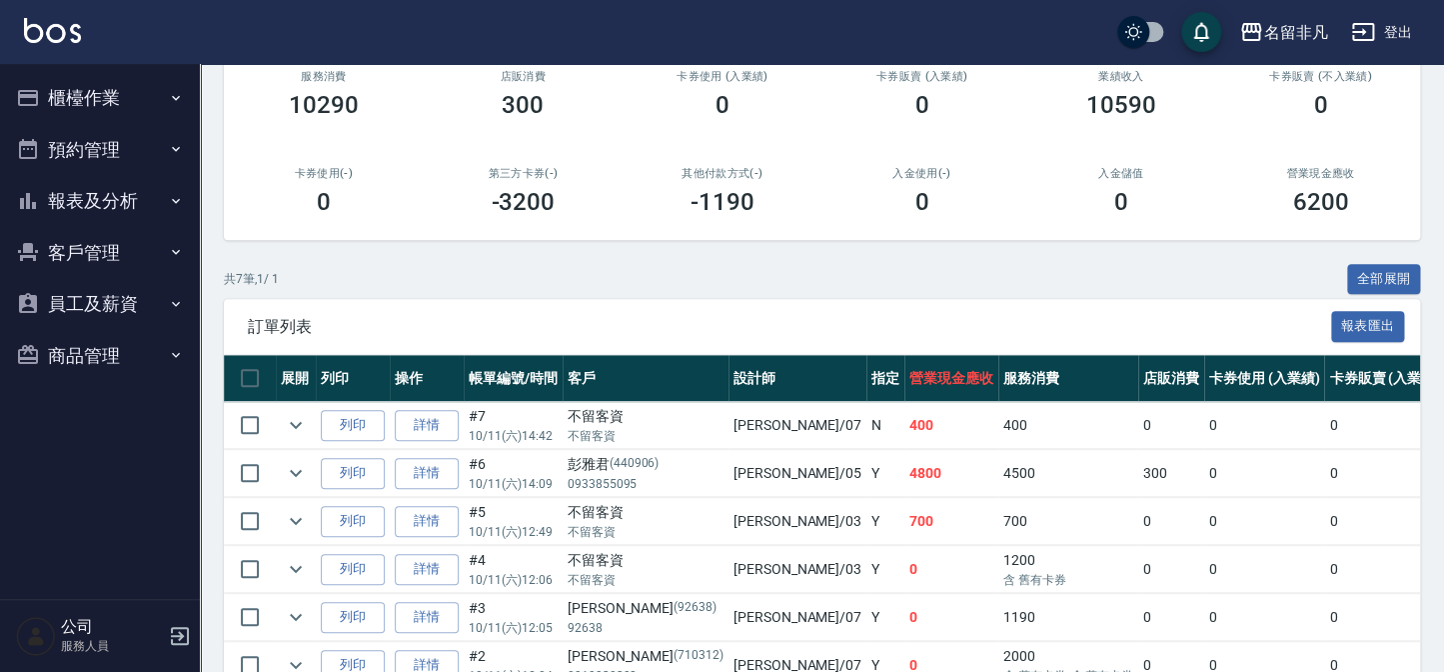
scroll to position [272, 0]
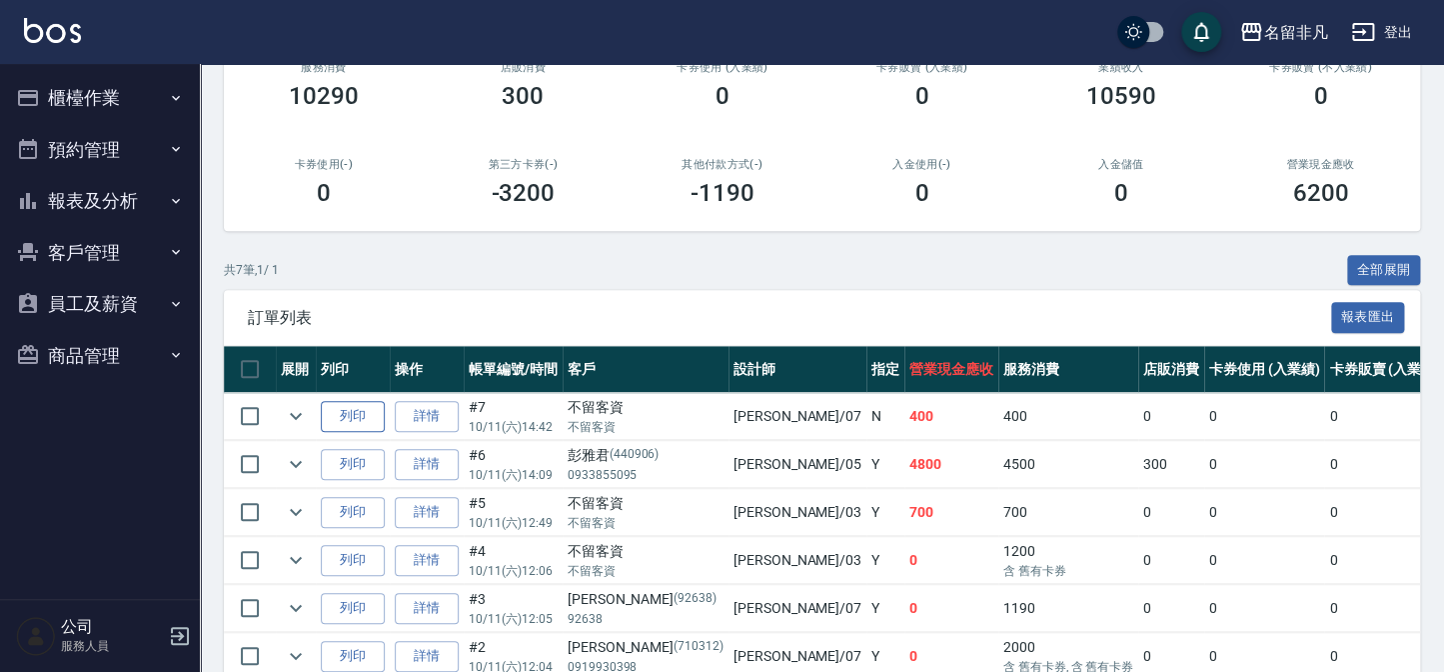
click at [369, 416] on button "列印" at bounding box center [353, 416] width 64 height 31
